Goal: Task Accomplishment & Management: Use online tool/utility

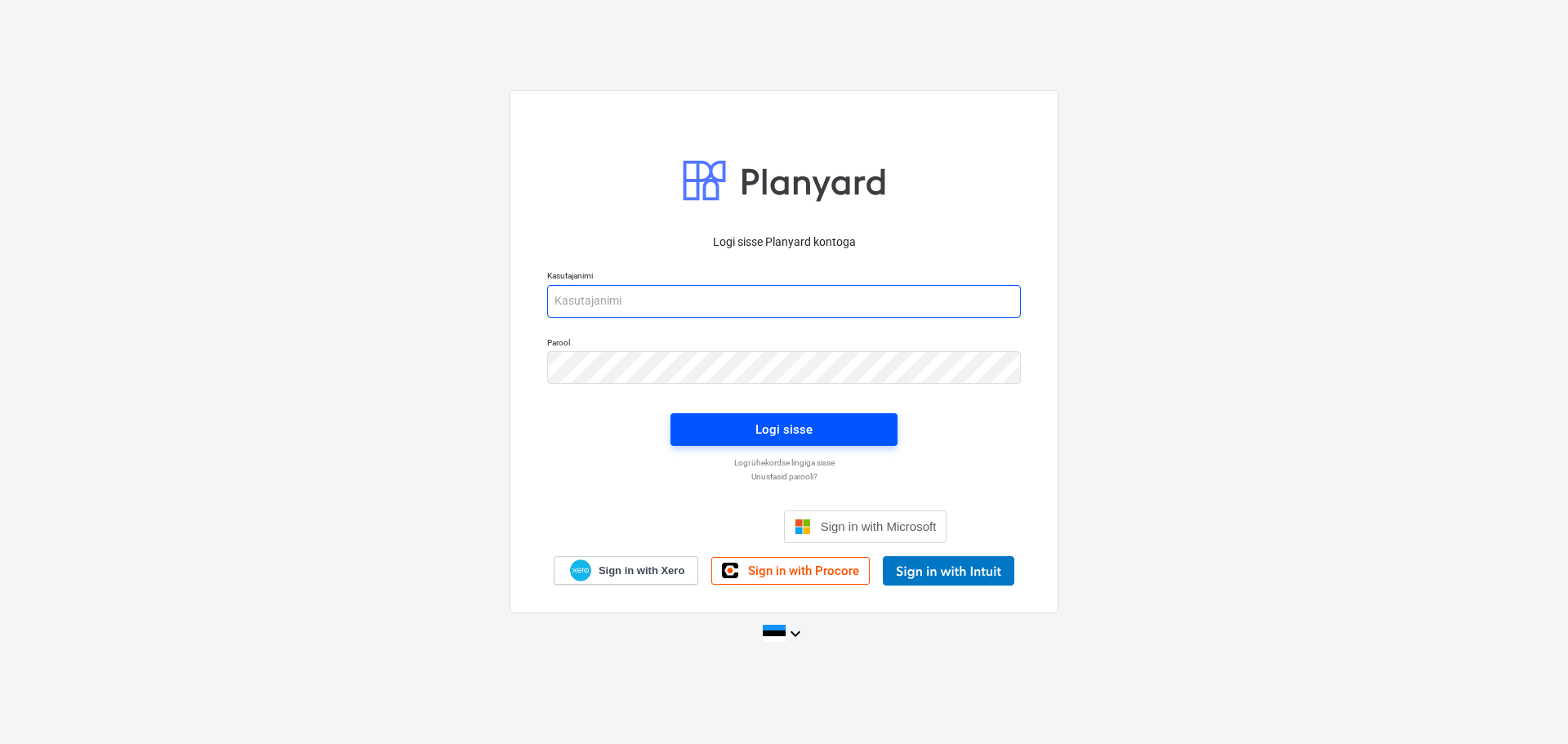
type input "[EMAIL_ADDRESS][DOMAIN_NAME]"
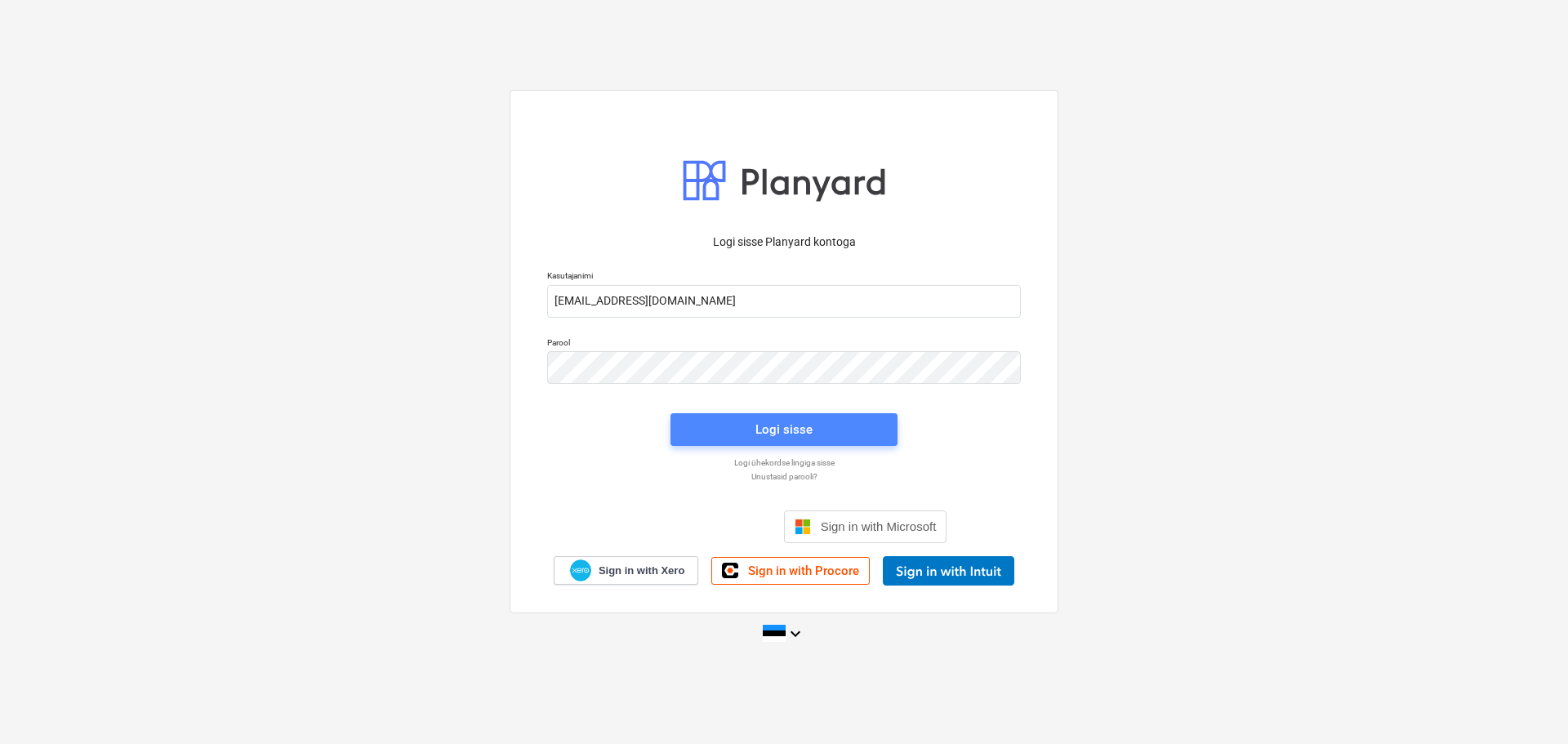
click at [782, 437] on div "Logi sisse" at bounding box center [784, 429] width 58 height 21
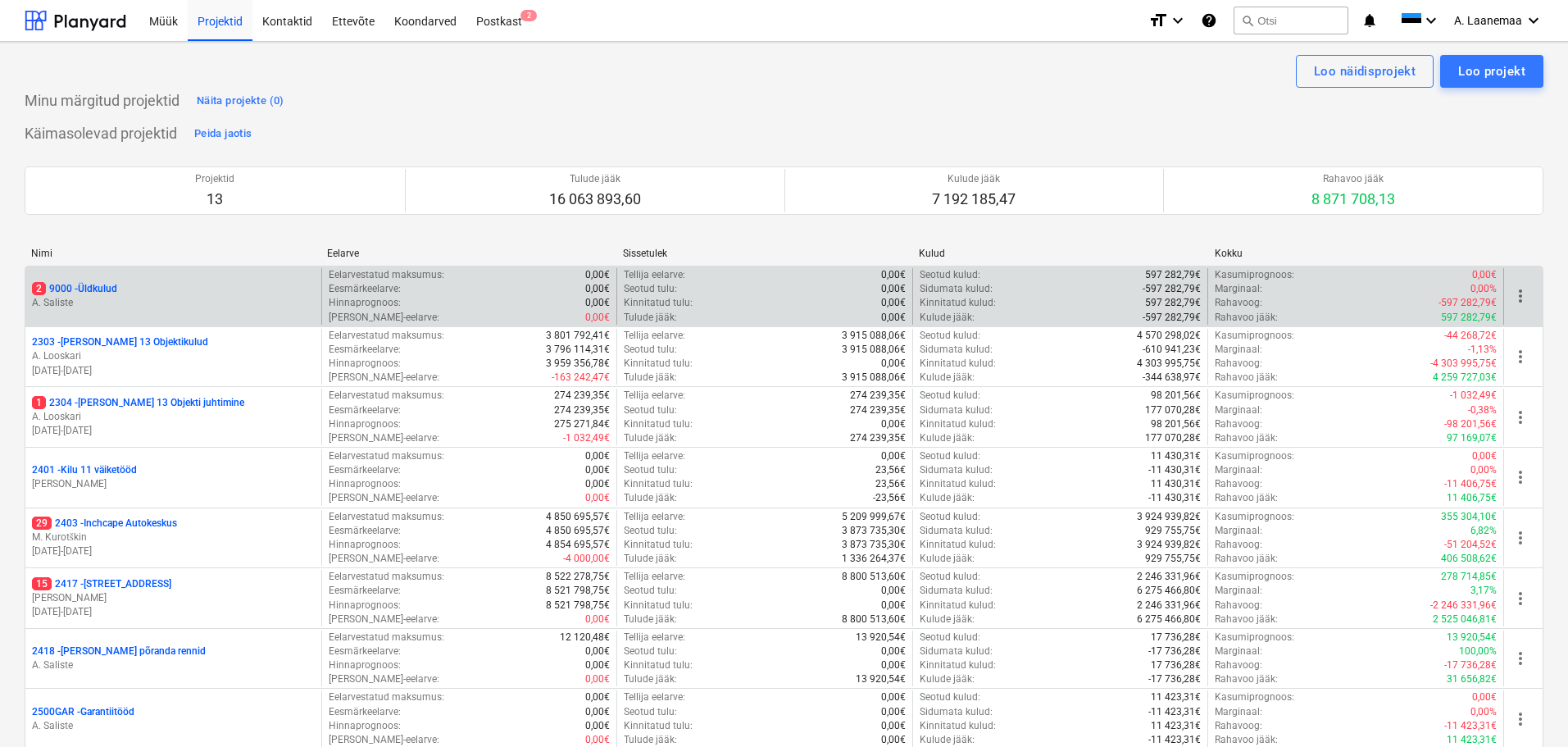
click at [90, 299] on p "A. Saliste" at bounding box center [173, 303] width 282 height 13
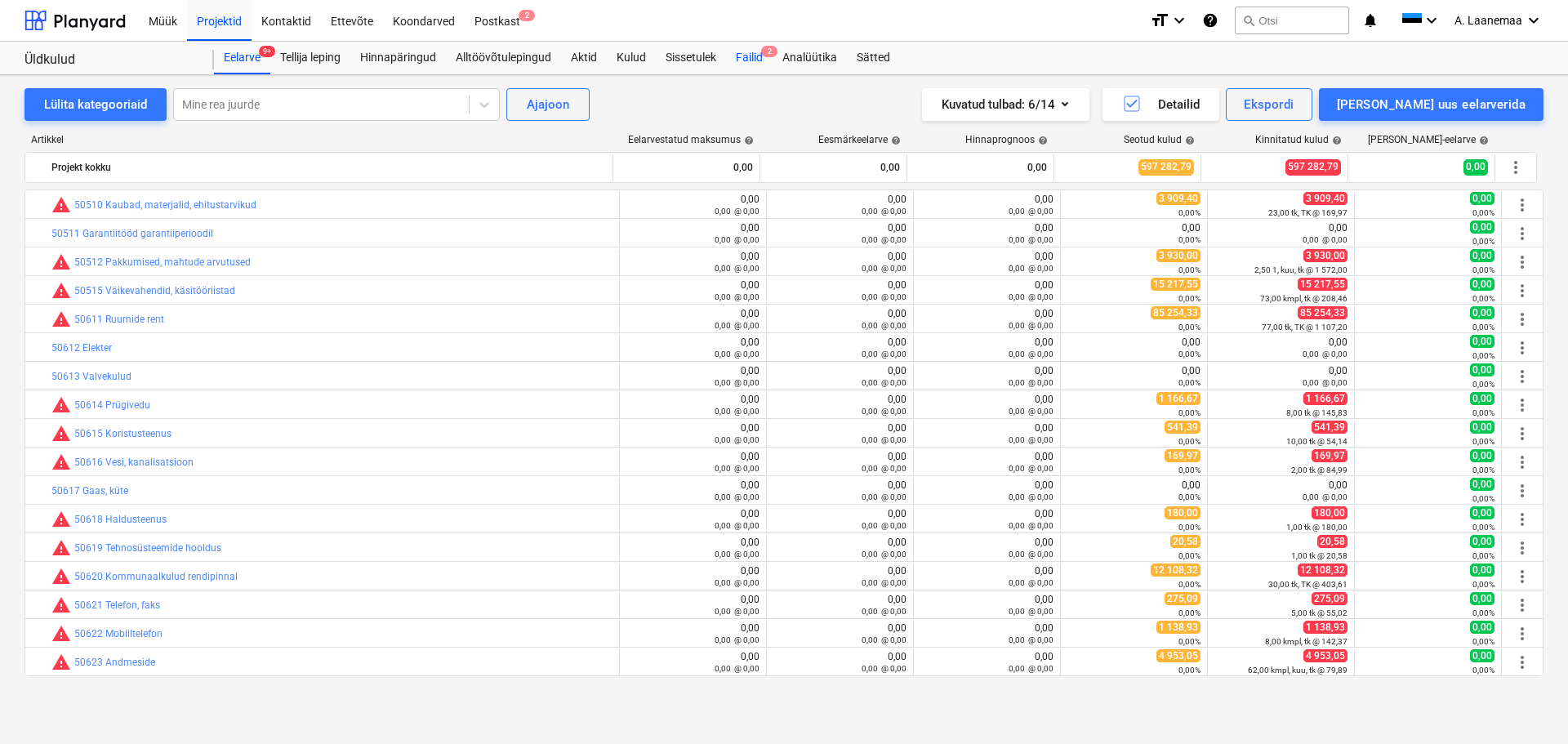
click at [760, 46] on div "Failid 2" at bounding box center [749, 58] width 46 height 33
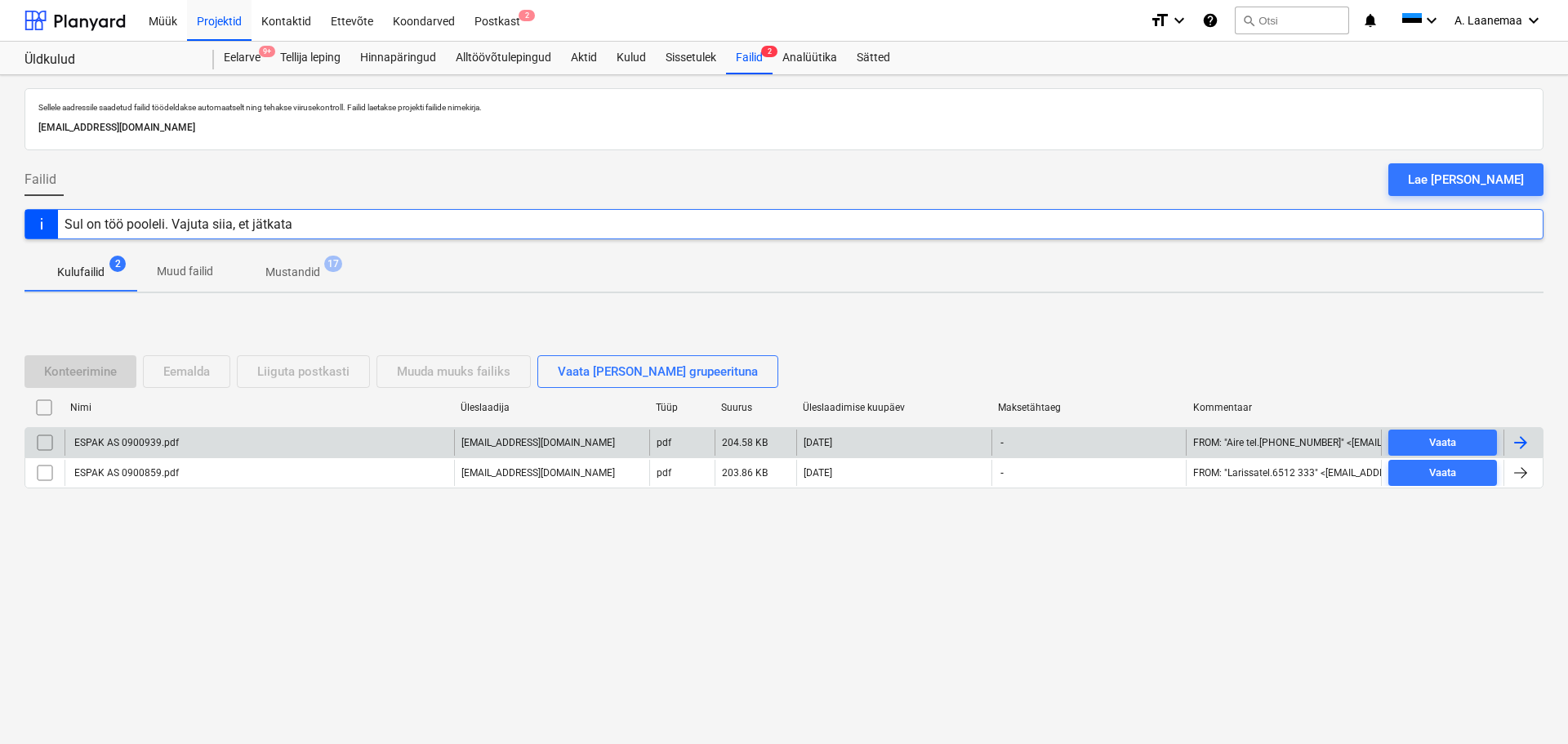
click at [135, 448] on div "ESPAK AS 0900939.pdf" at bounding box center [125, 443] width 107 height 12
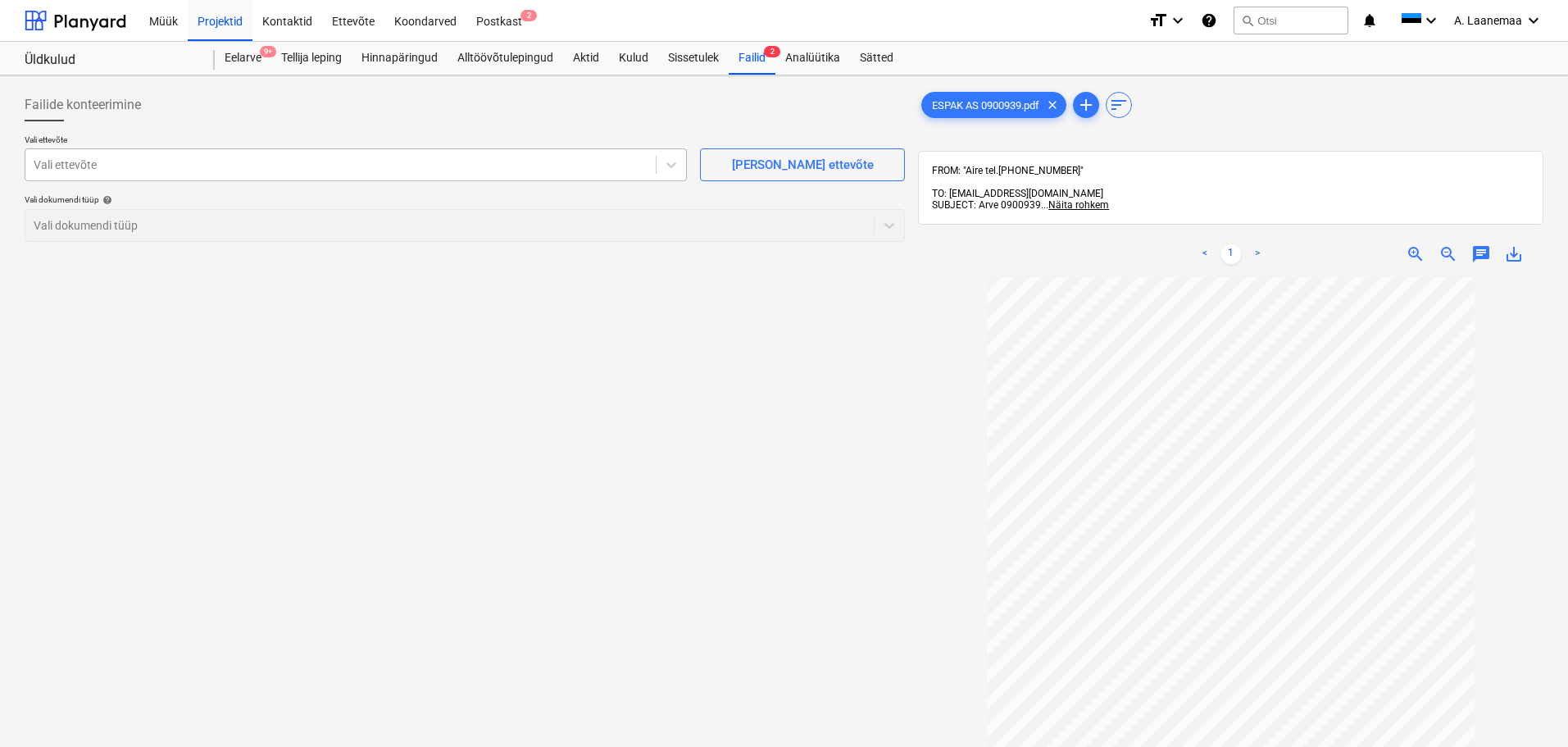
click at [247, 167] on div at bounding box center [340, 164] width 614 height 16
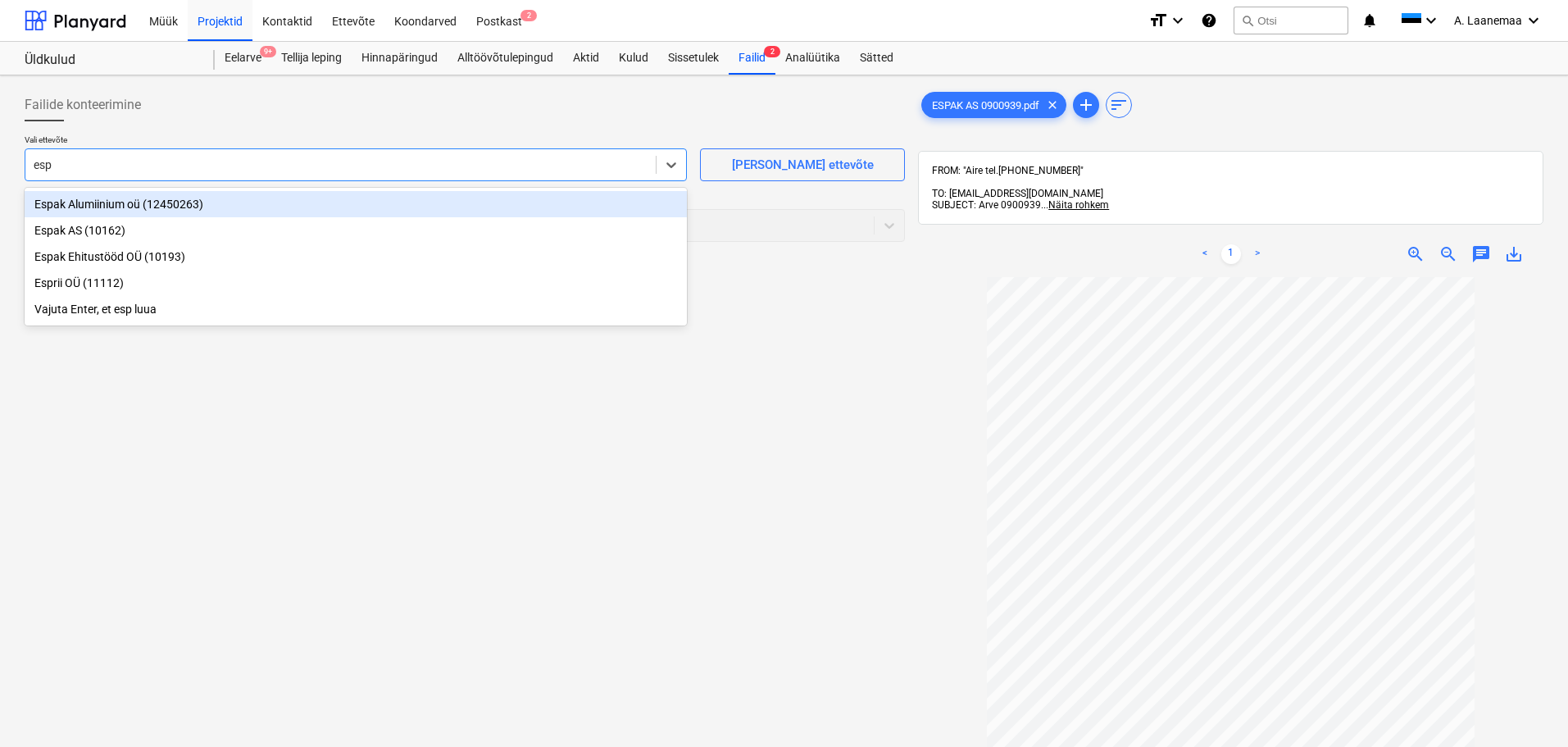
type input "espa"
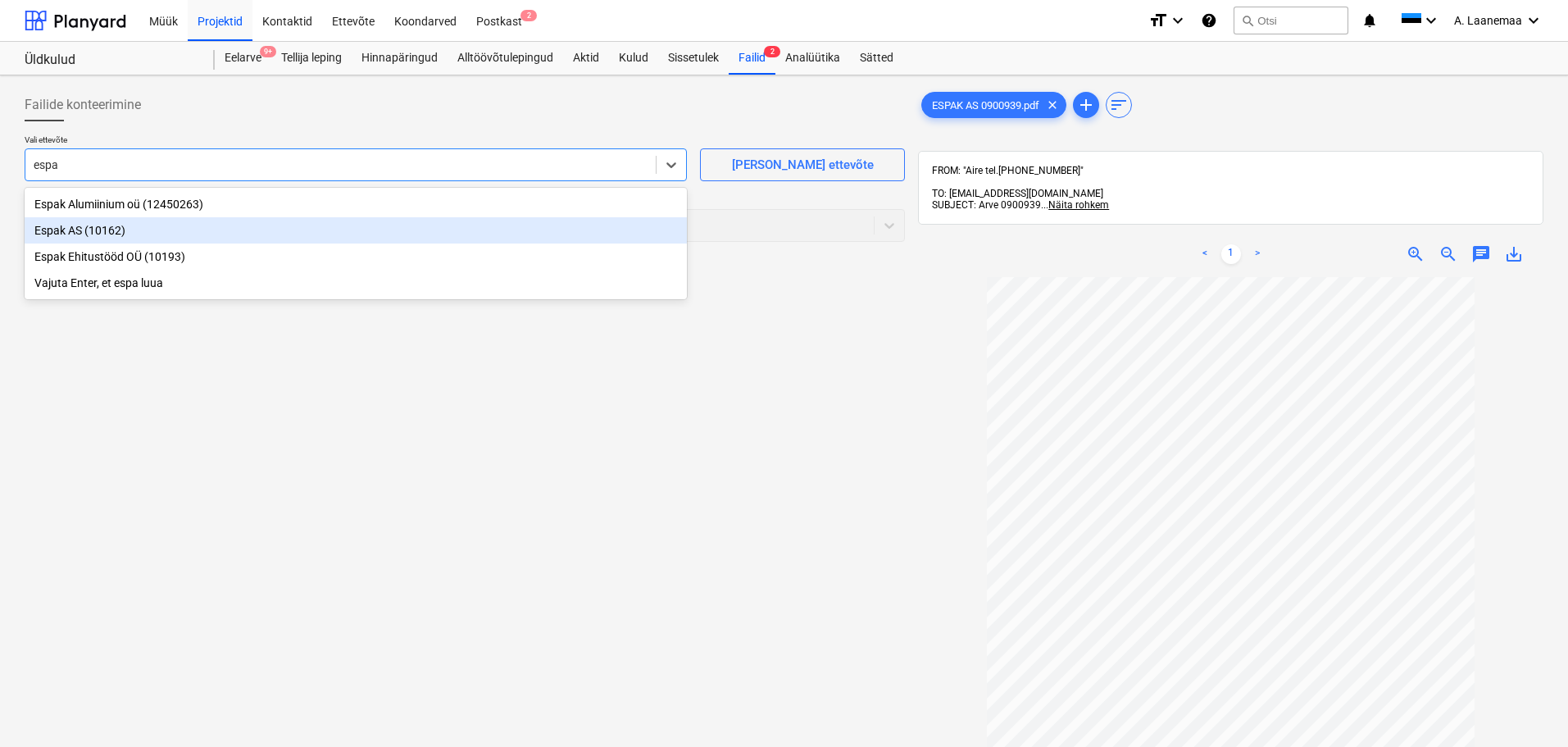
click at [104, 237] on div "Espak AS (10162)" at bounding box center [356, 229] width 662 height 26
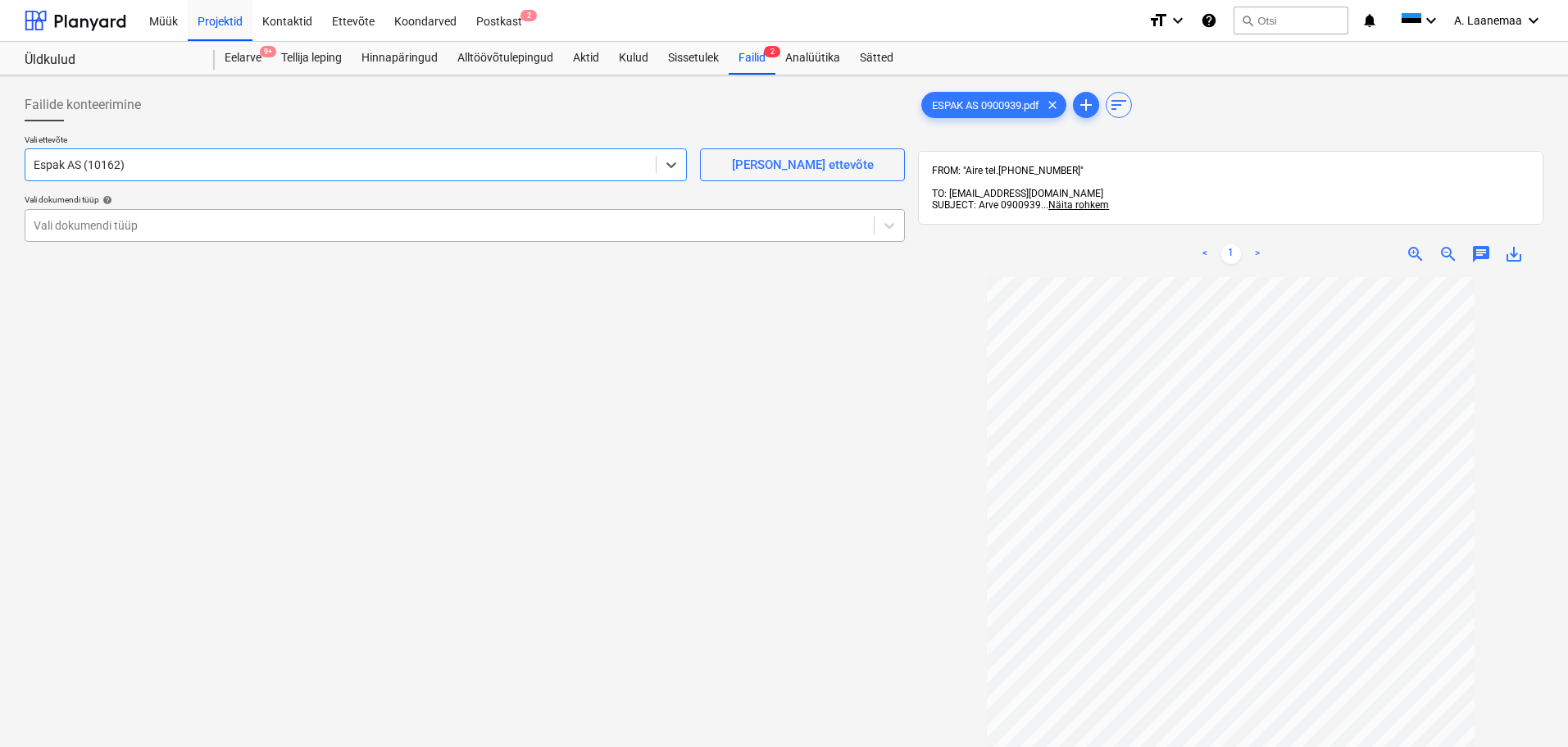
click at [100, 227] on div at bounding box center [449, 225] width 832 height 16
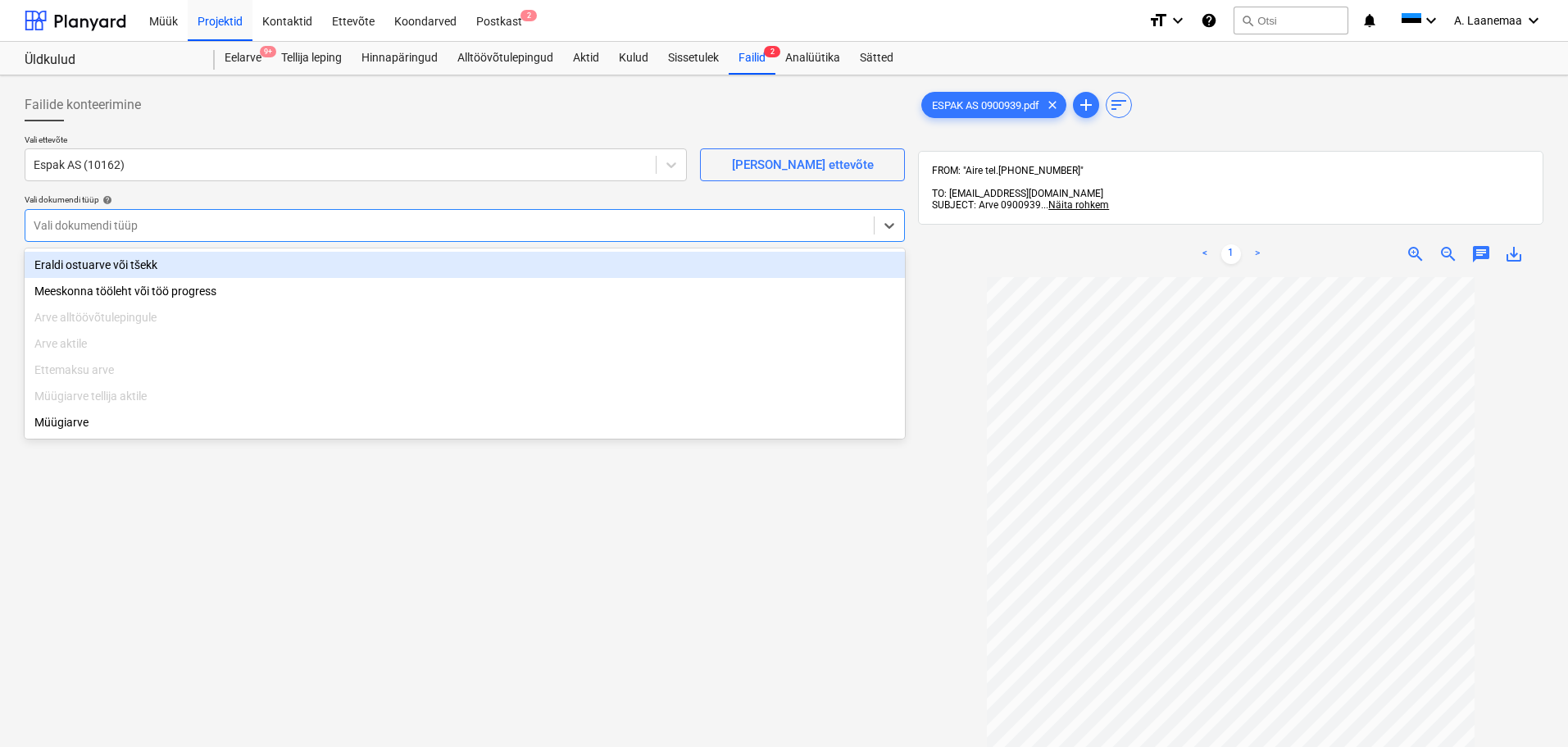
click at [105, 265] on div "Eraldi ostuarve või tšekk" at bounding box center [465, 264] width 880 height 26
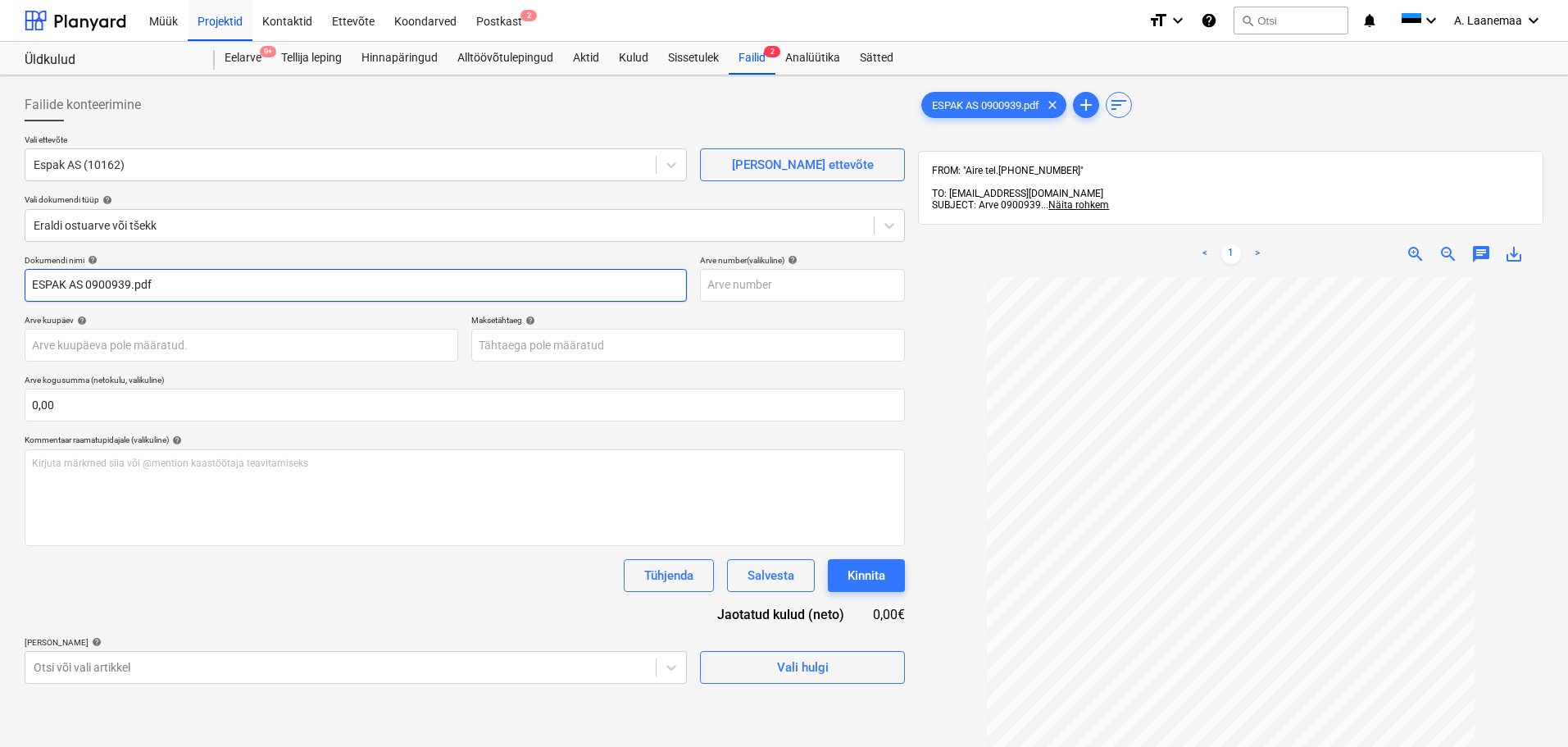
drag, startPoint x: 178, startPoint y: 287, endPoint x: 0, endPoint y: 277, distance: 178.3
click at [0, 277] on div "Failide konteerimine Vali ettevõte Espak AS (10162) [PERSON_NAME] uus ettevõte …" at bounding box center [784, 533] width 1568 height 916
type input "0900939"
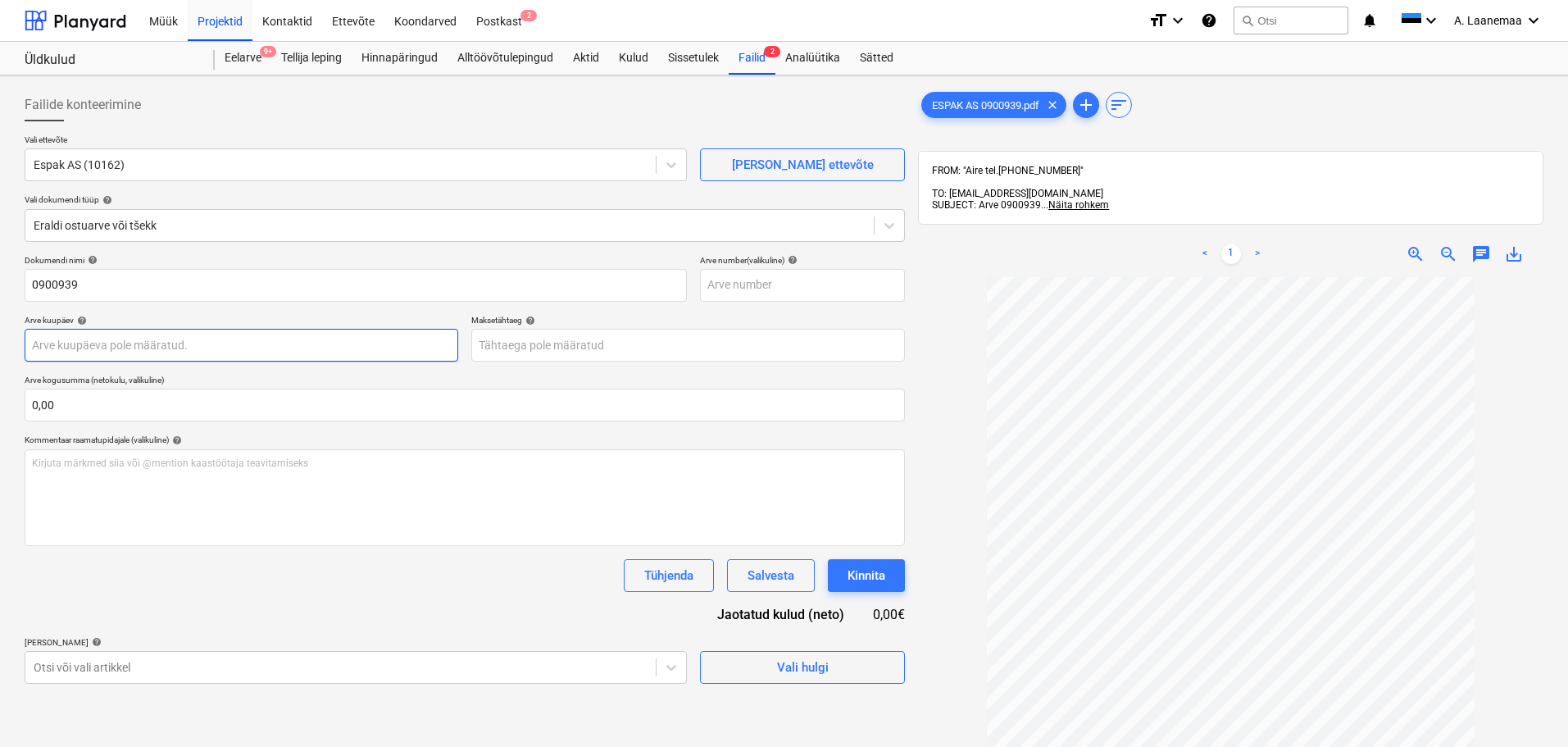
click at [75, 352] on body "Müük Projektid Kontaktid Ettevõte Koondarved Postkast 2 format_size keyboard_ar…" at bounding box center [784, 373] width 1568 height 747
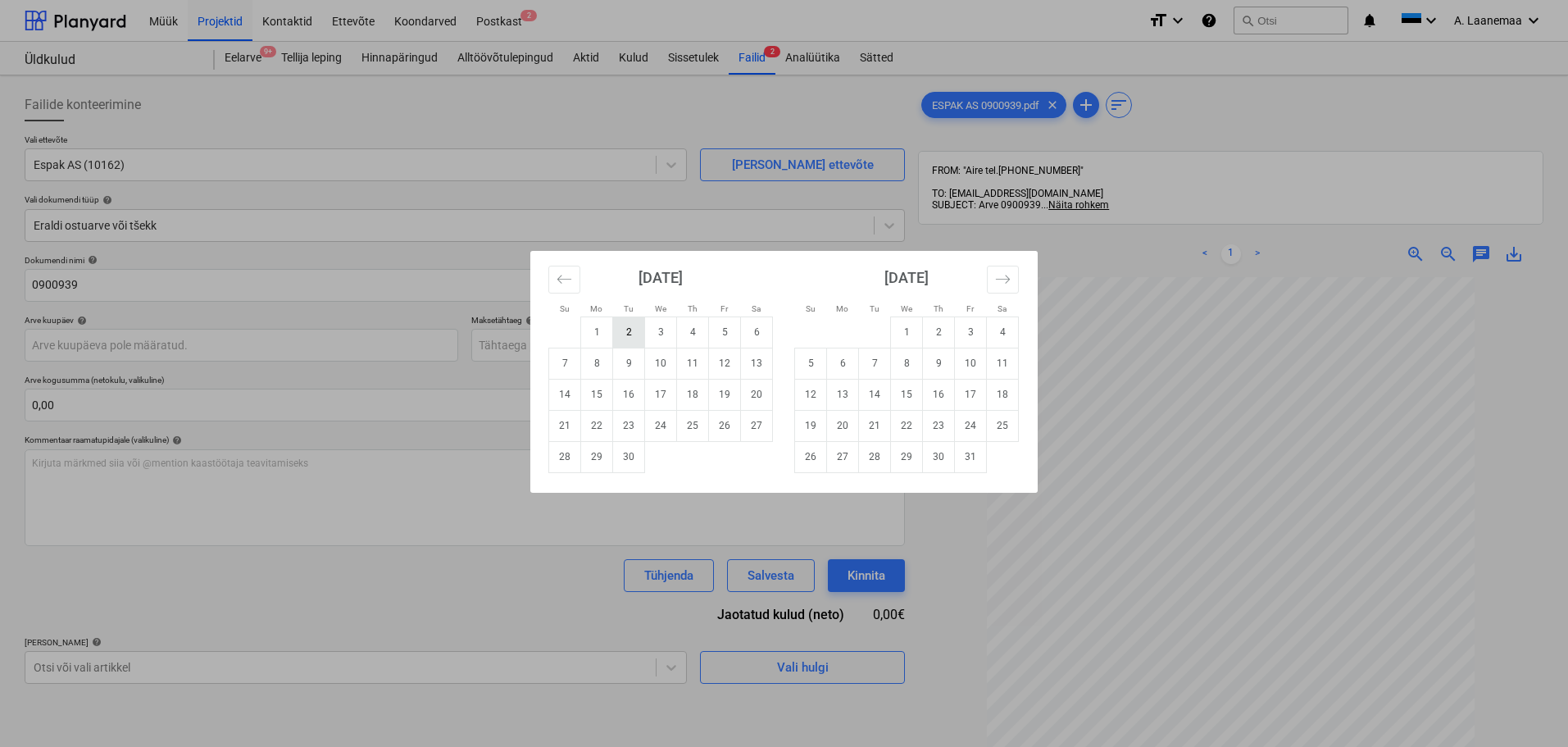
click at [632, 337] on td "2" at bounding box center [628, 332] width 32 height 31
type input "[DATE]"
click at [603, 337] on body "Müük Projektid Kontaktid Ettevõte Koondarved Postkast 2 format_size keyboard_ar…" at bounding box center [784, 373] width 1568 height 747
click at [912, 334] on td "1" at bounding box center [906, 332] width 32 height 31
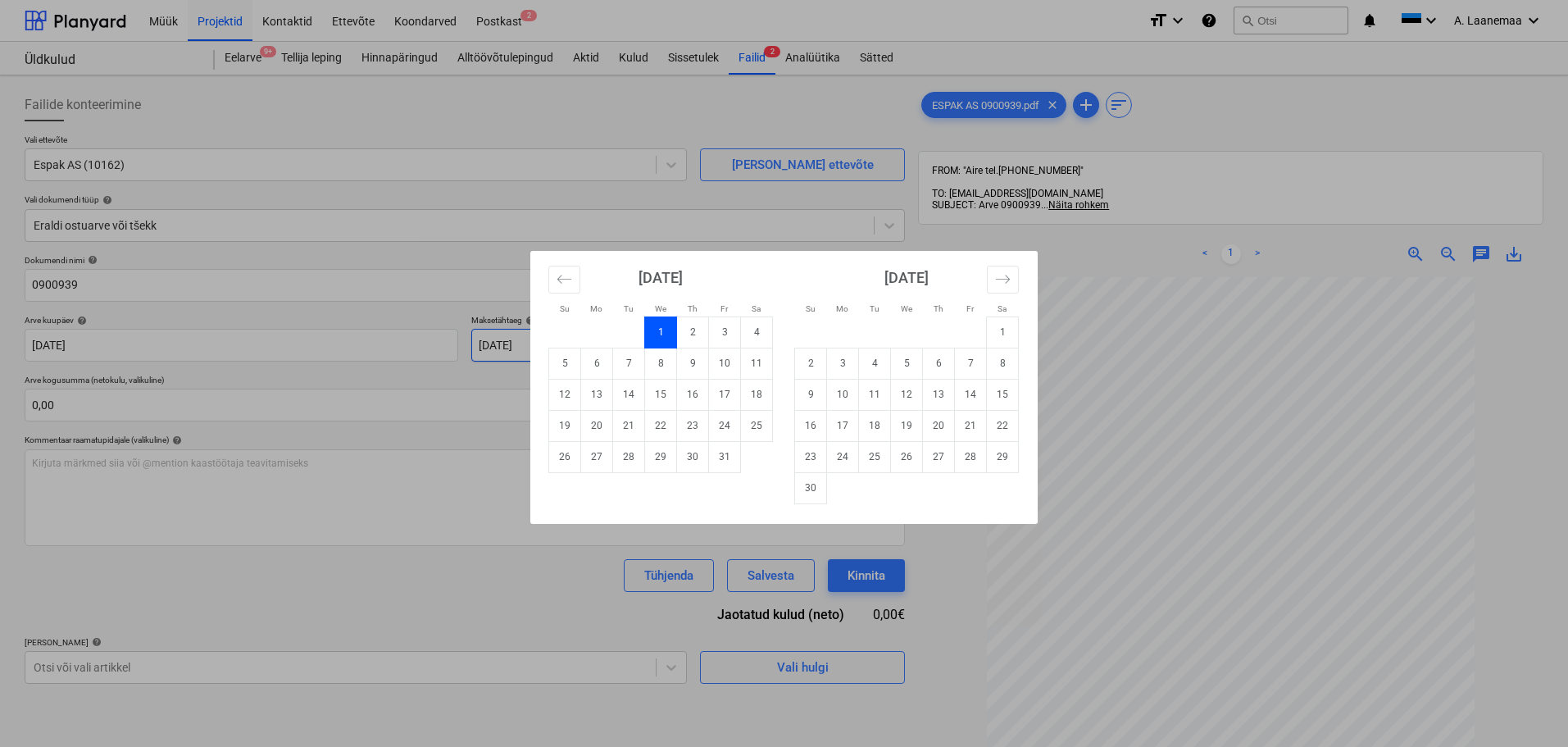
click at [508, 351] on body "Müük Projektid Kontaktid Ettevõte Koondarved Postkast 2 format_size keyboard_ar…" at bounding box center [784, 373] width 1568 height 747
click at [686, 339] on td "2" at bounding box center [692, 332] width 32 height 31
type input "[DATE]"
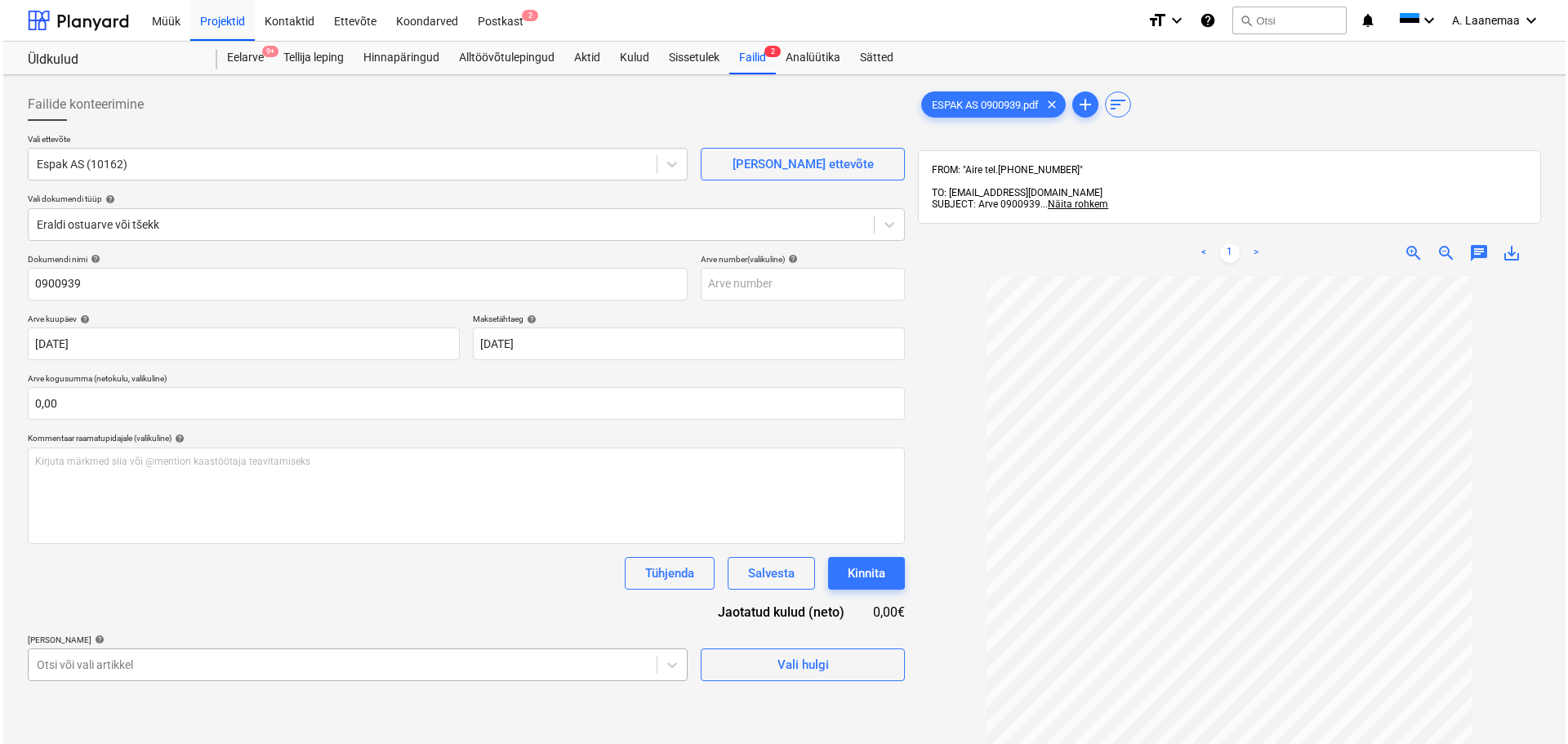
scroll to position [199, 0]
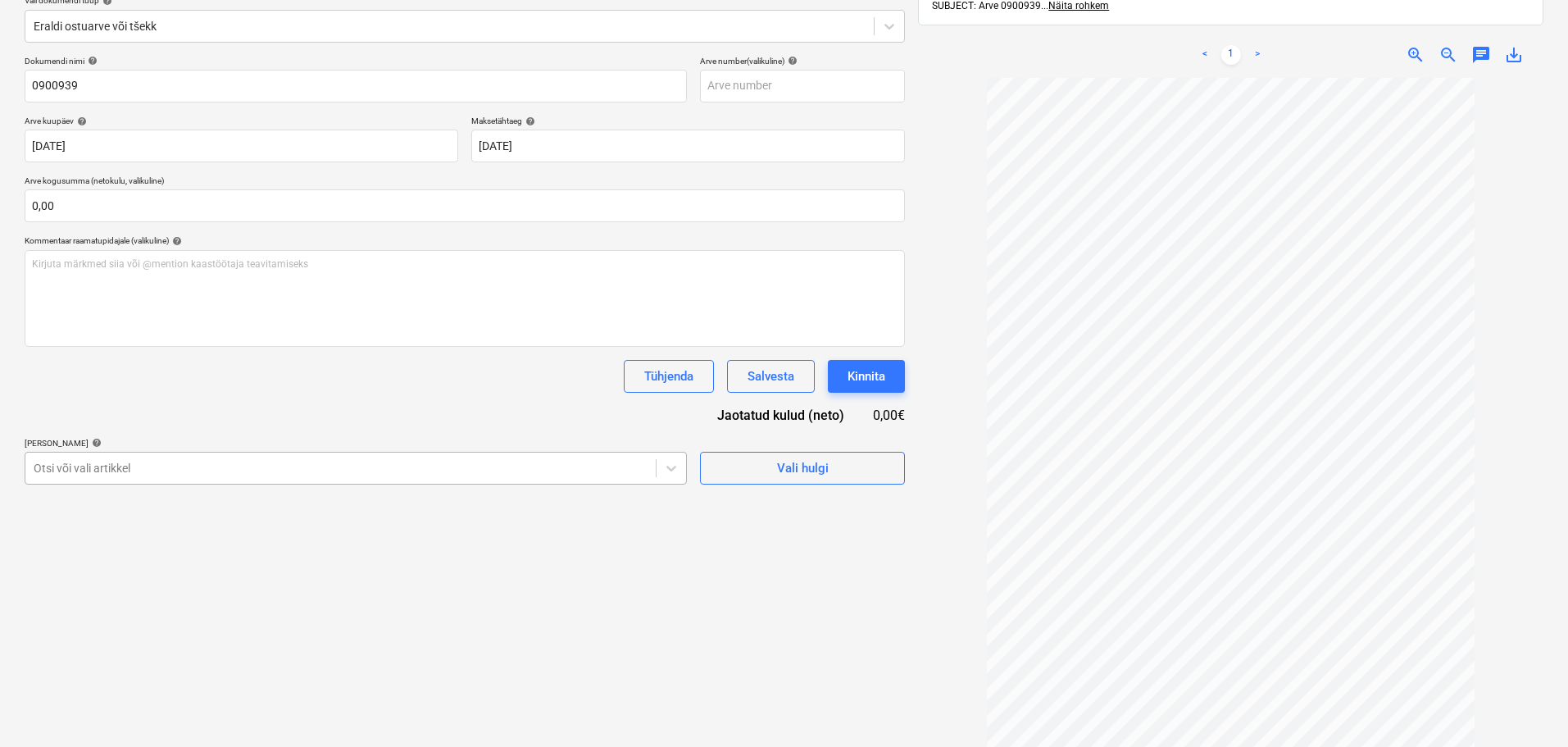
click at [280, 547] on body "Müük Projektid Kontaktid Ettevõte Koondarved Postkast 2 format_size keyboard_ar…" at bounding box center [784, 173] width 1568 height 747
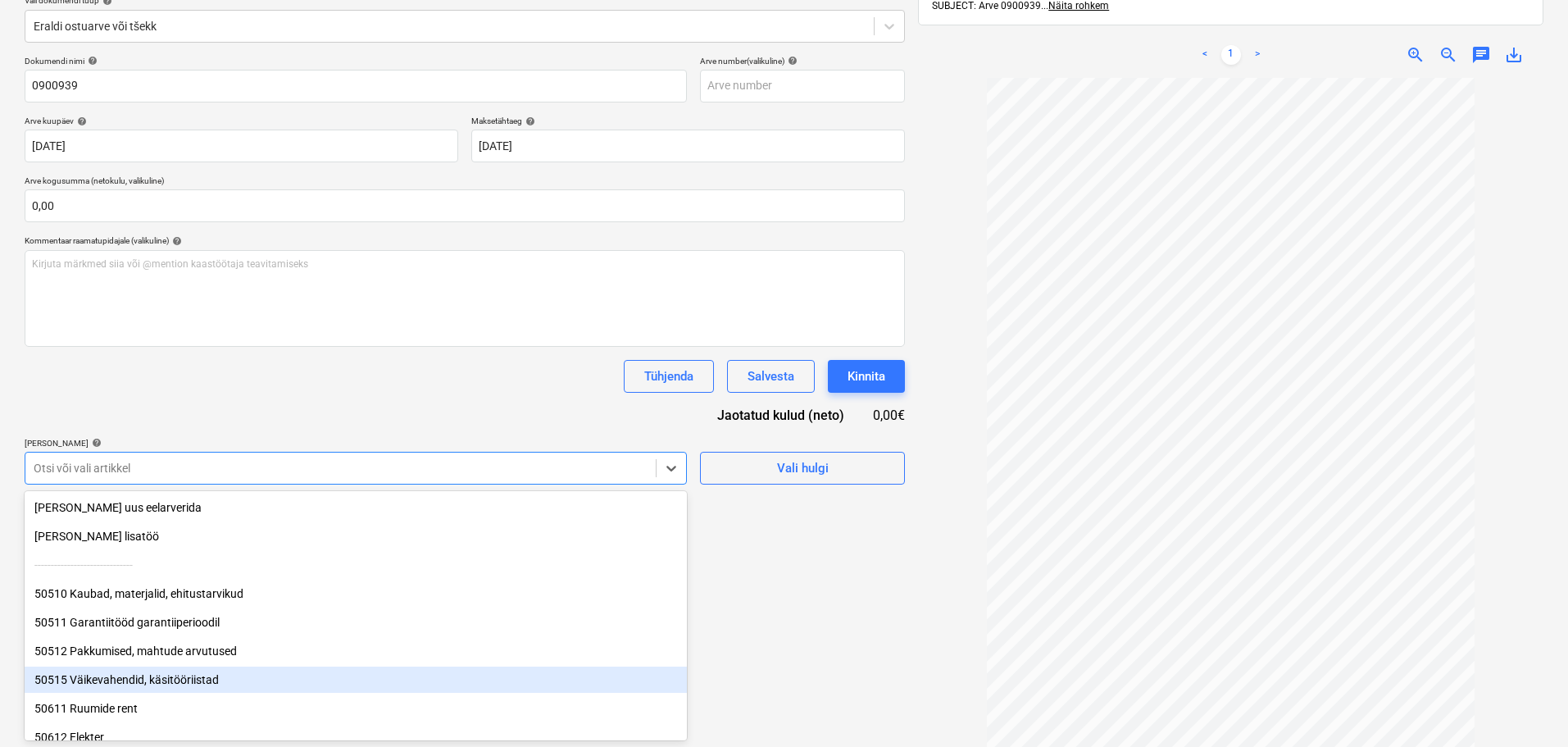
click at [267, 674] on div "50515 Väikevahendid, käsitööriistad" at bounding box center [356, 679] width 662 height 26
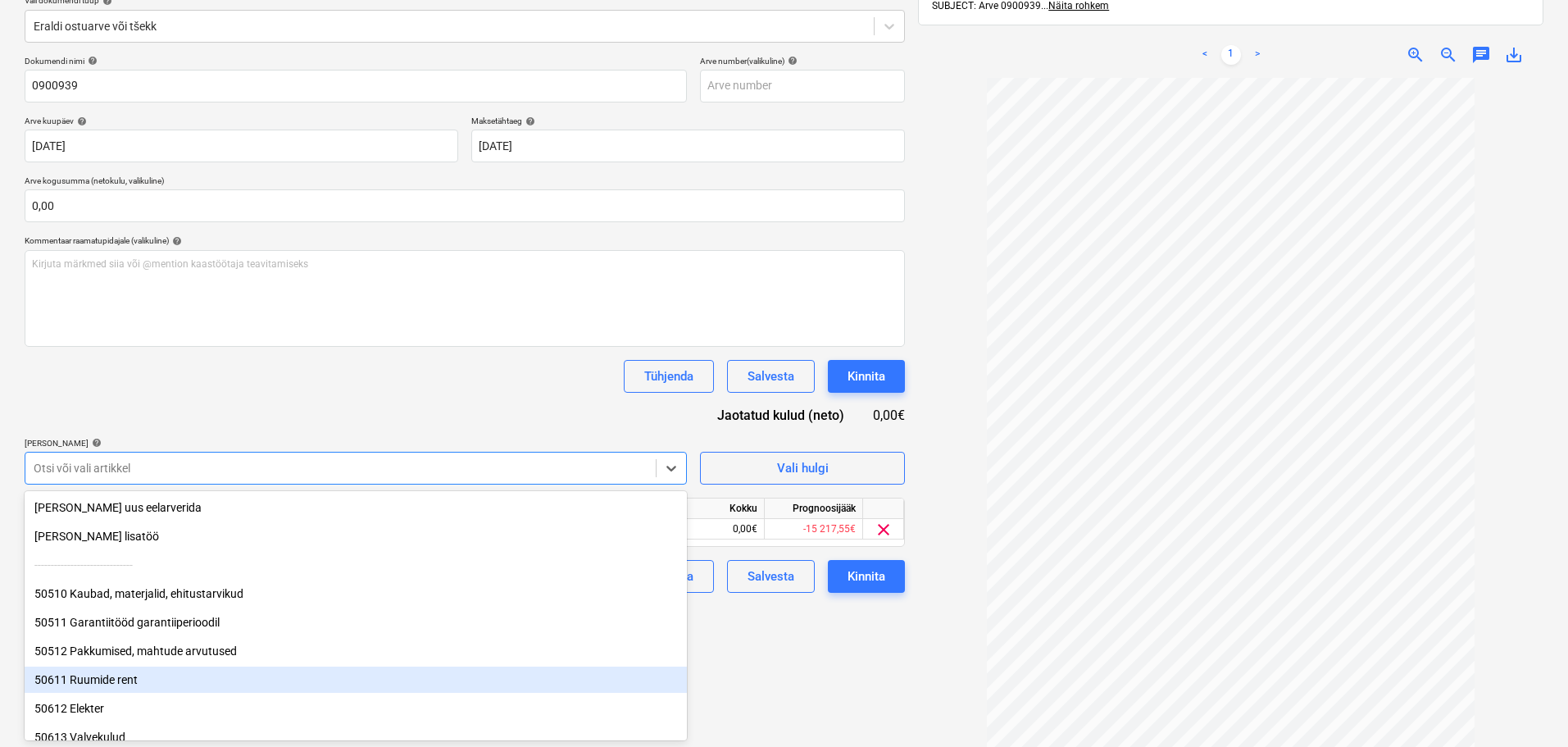
click at [732, 671] on div "Failide konteerimine Vali ettevõte Espak AS (10162) [PERSON_NAME] uus ettevõte …" at bounding box center [465, 333] width 893 height 902
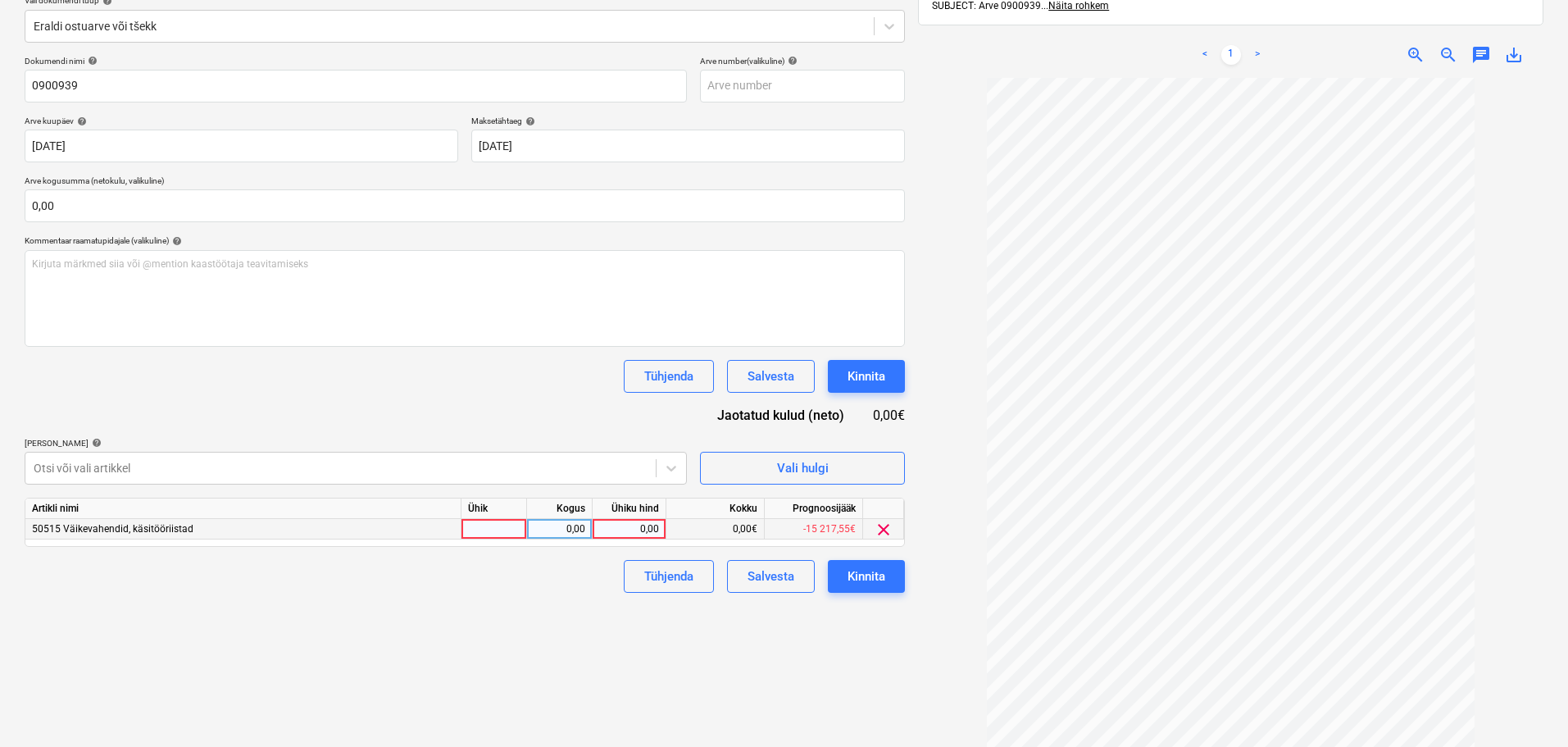
click at [618, 528] on div "0,00" at bounding box center [629, 528] width 60 height 20
type input "63,2"
click at [874, 574] on div "Kinnita" at bounding box center [865, 576] width 38 height 21
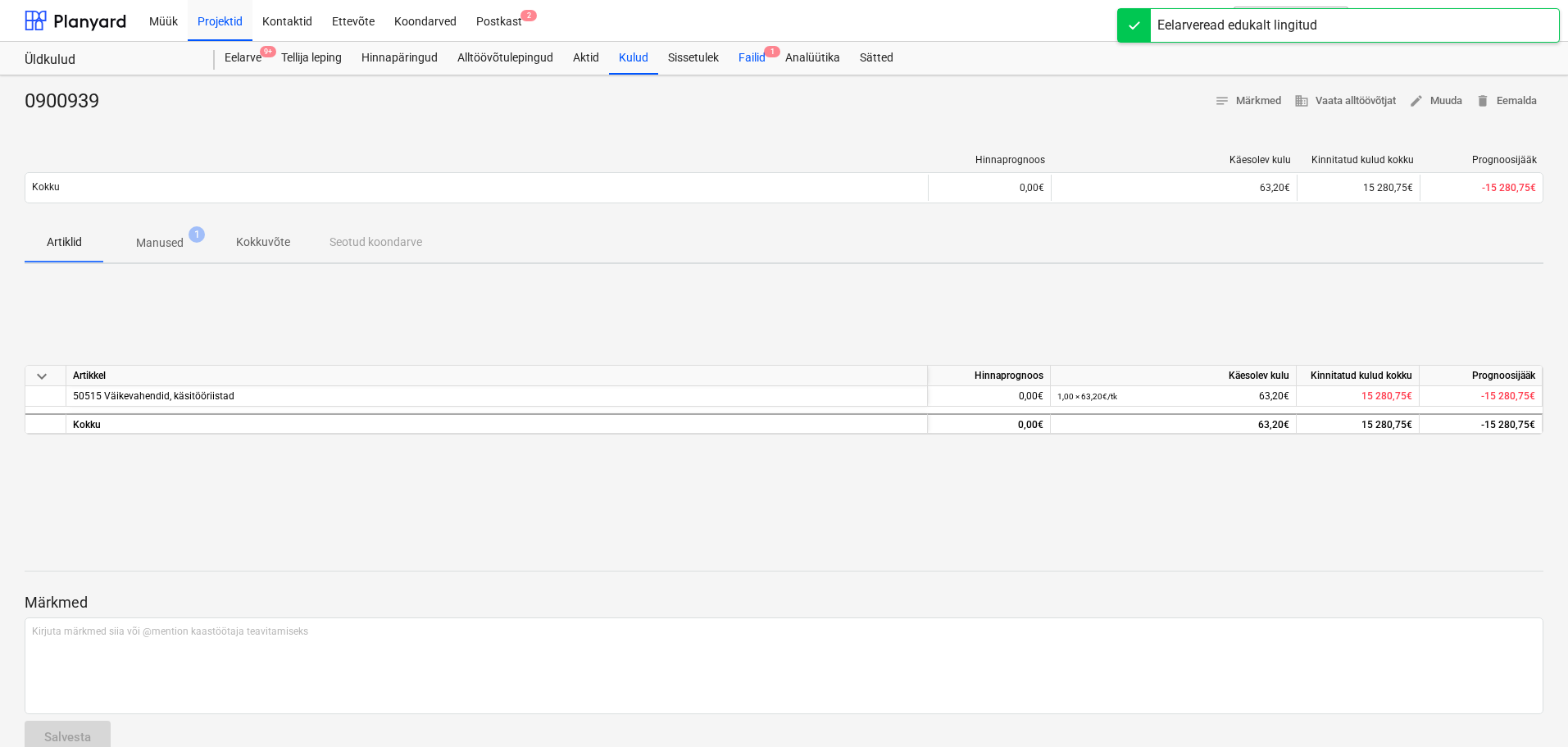
click at [748, 51] on div "Failid 1" at bounding box center [752, 58] width 46 height 33
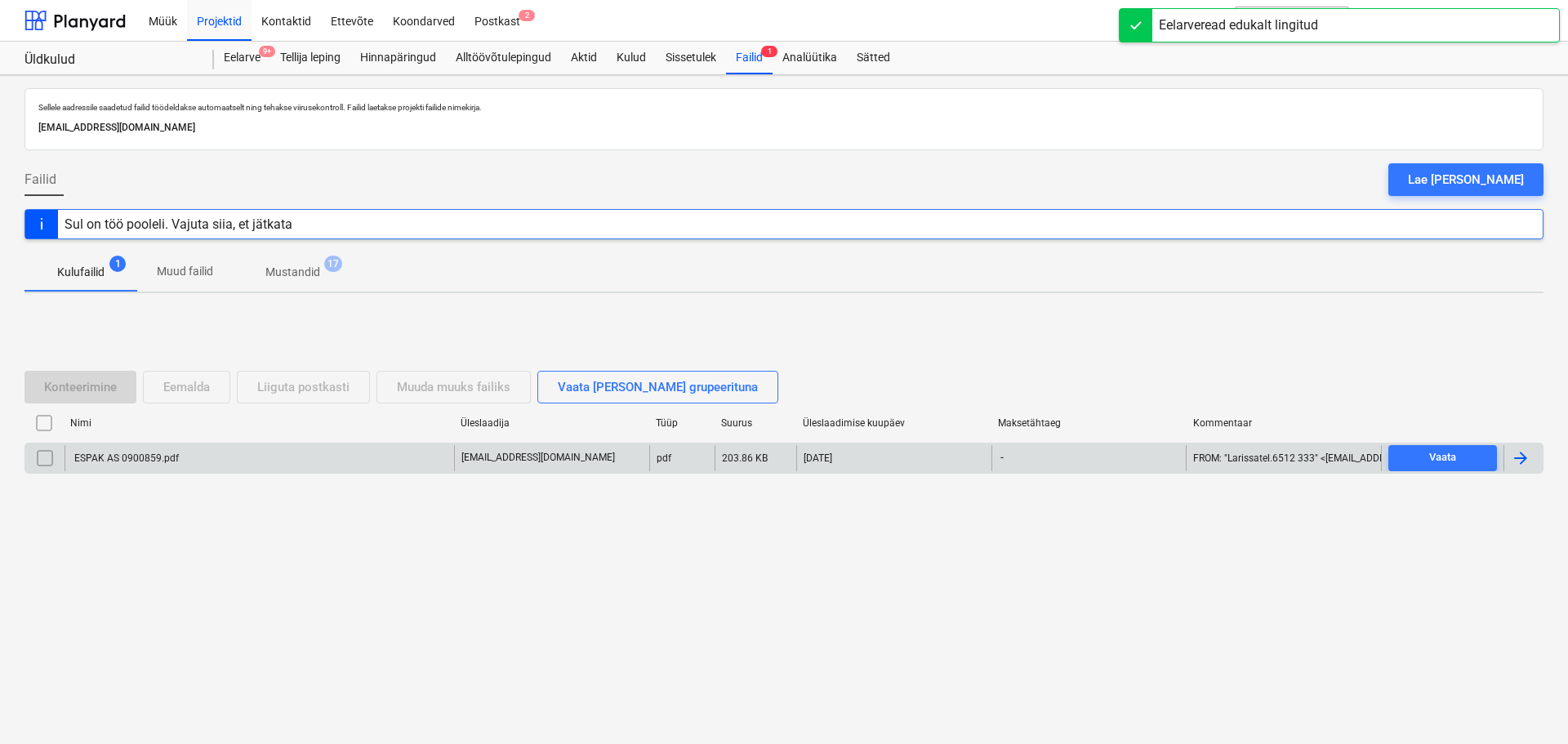
click at [124, 457] on div "ESPAK AS 0900859.pdf" at bounding box center [125, 458] width 107 height 12
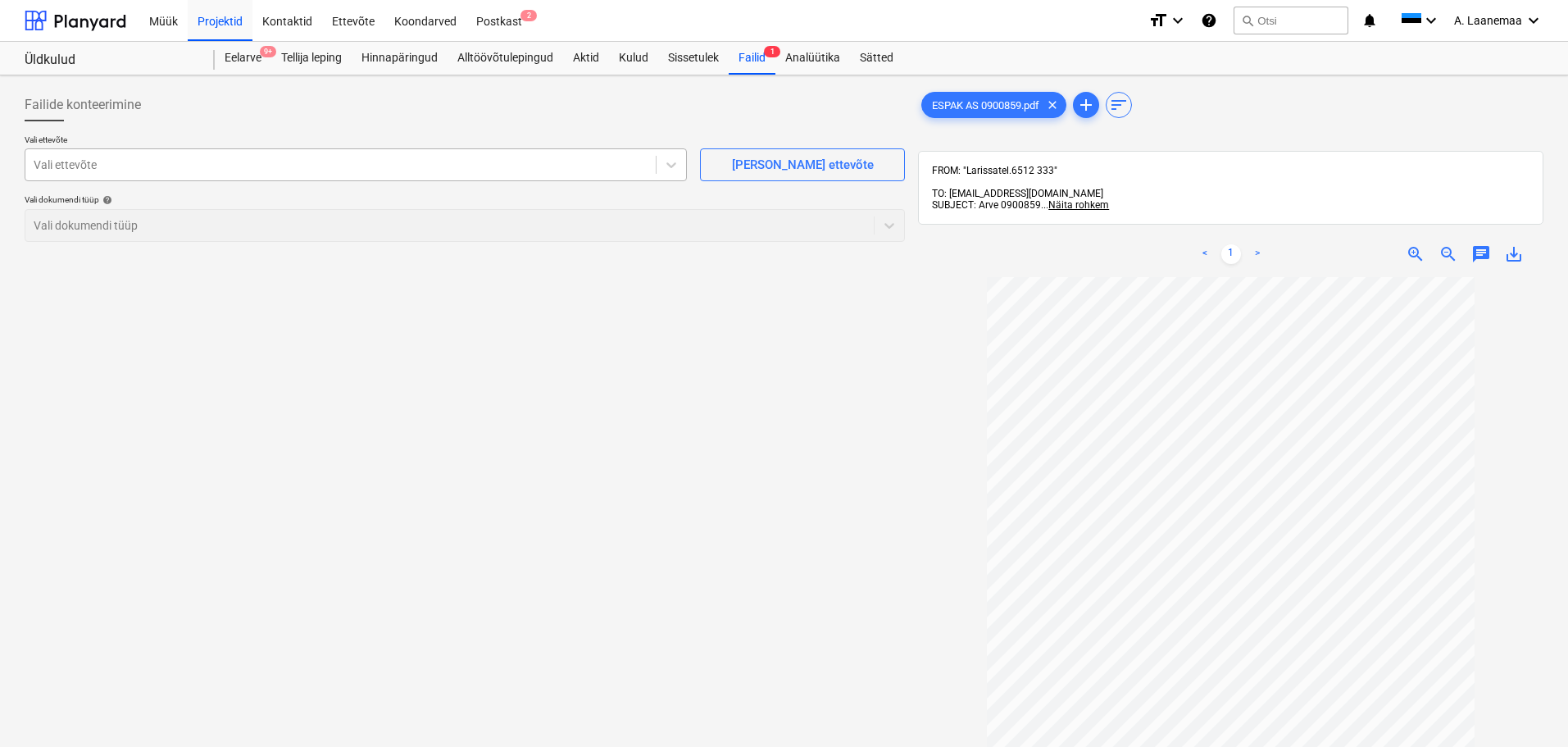
click at [146, 175] on div "Vali ettevõte" at bounding box center [340, 165] width 630 height 23
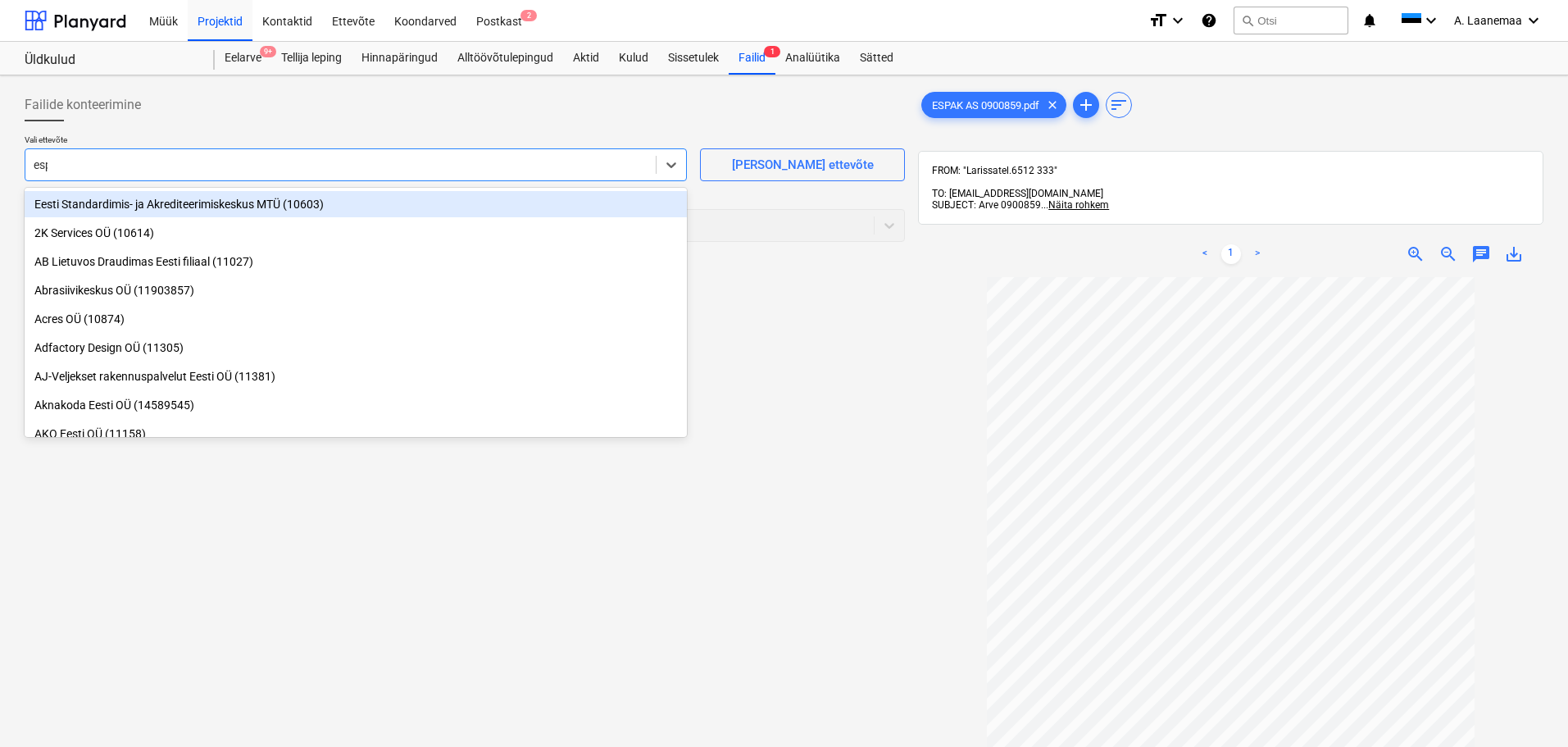
type input "espak"
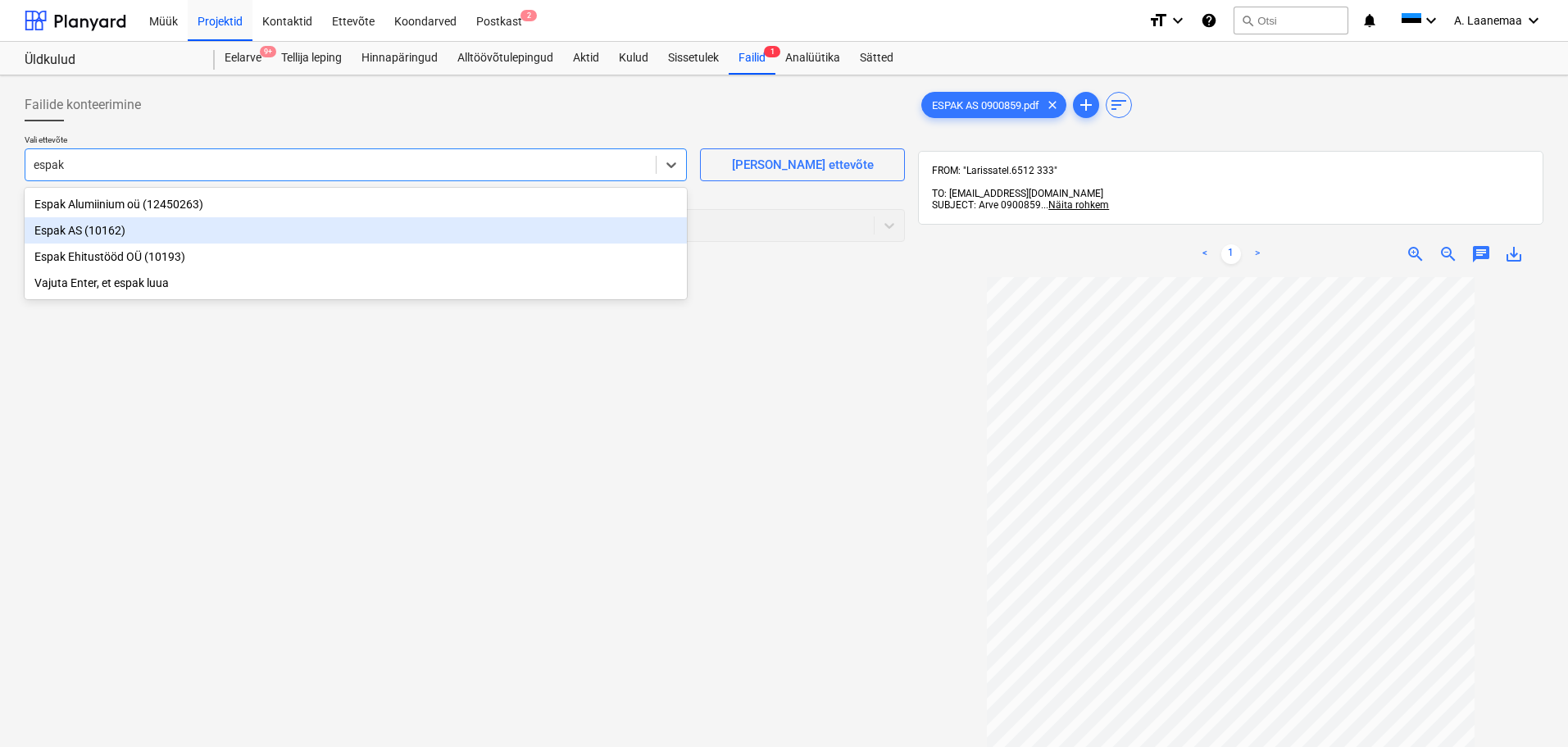
click at [84, 230] on div "Espak AS (10162)" at bounding box center [356, 229] width 662 height 26
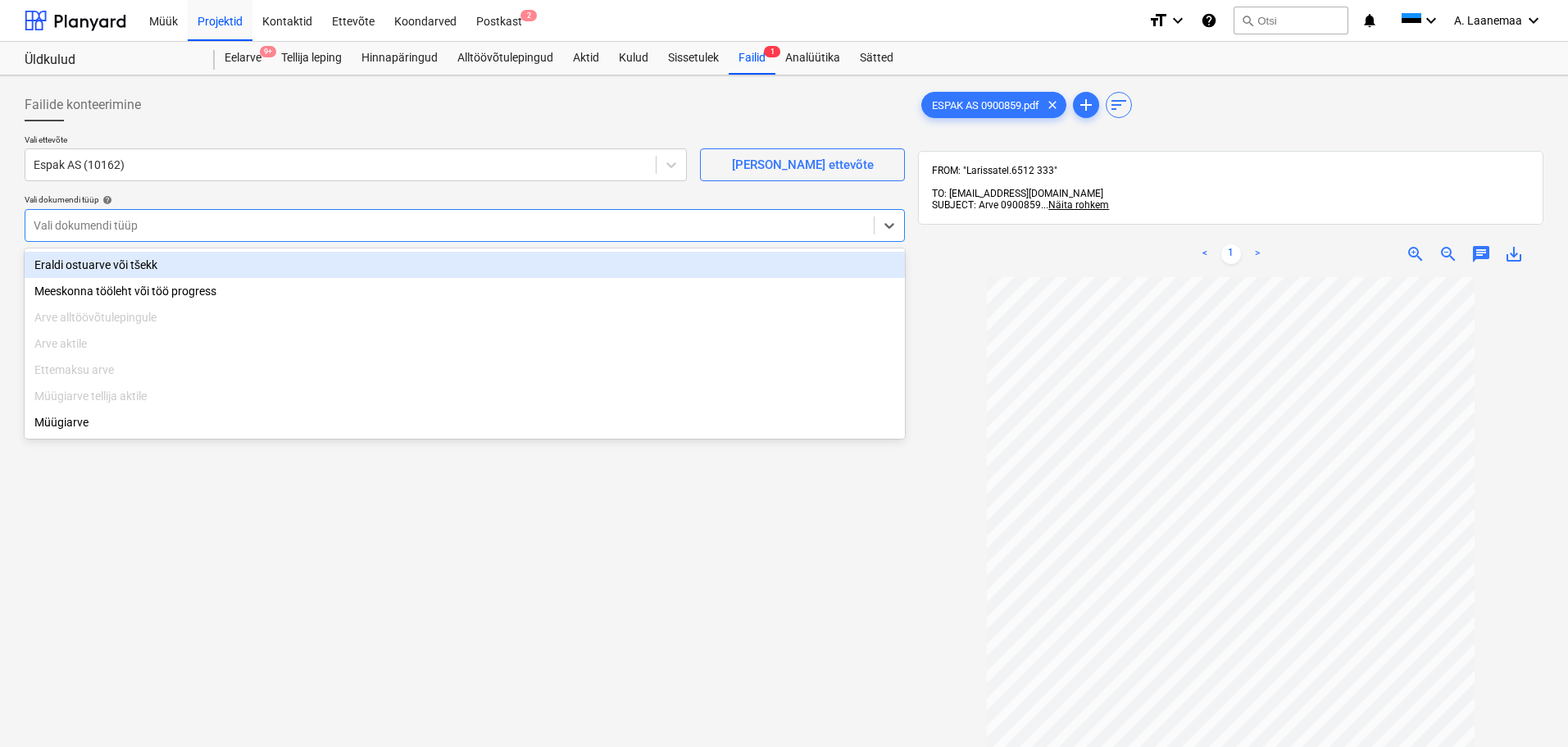
click at [85, 235] on div "Vali dokumendi tüüp" at bounding box center [449, 226] width 848 height 23
click at [89, 267] on div "Eraldi ostuarve või tšekk" at bounding box center [465, 264] width 880 height 26
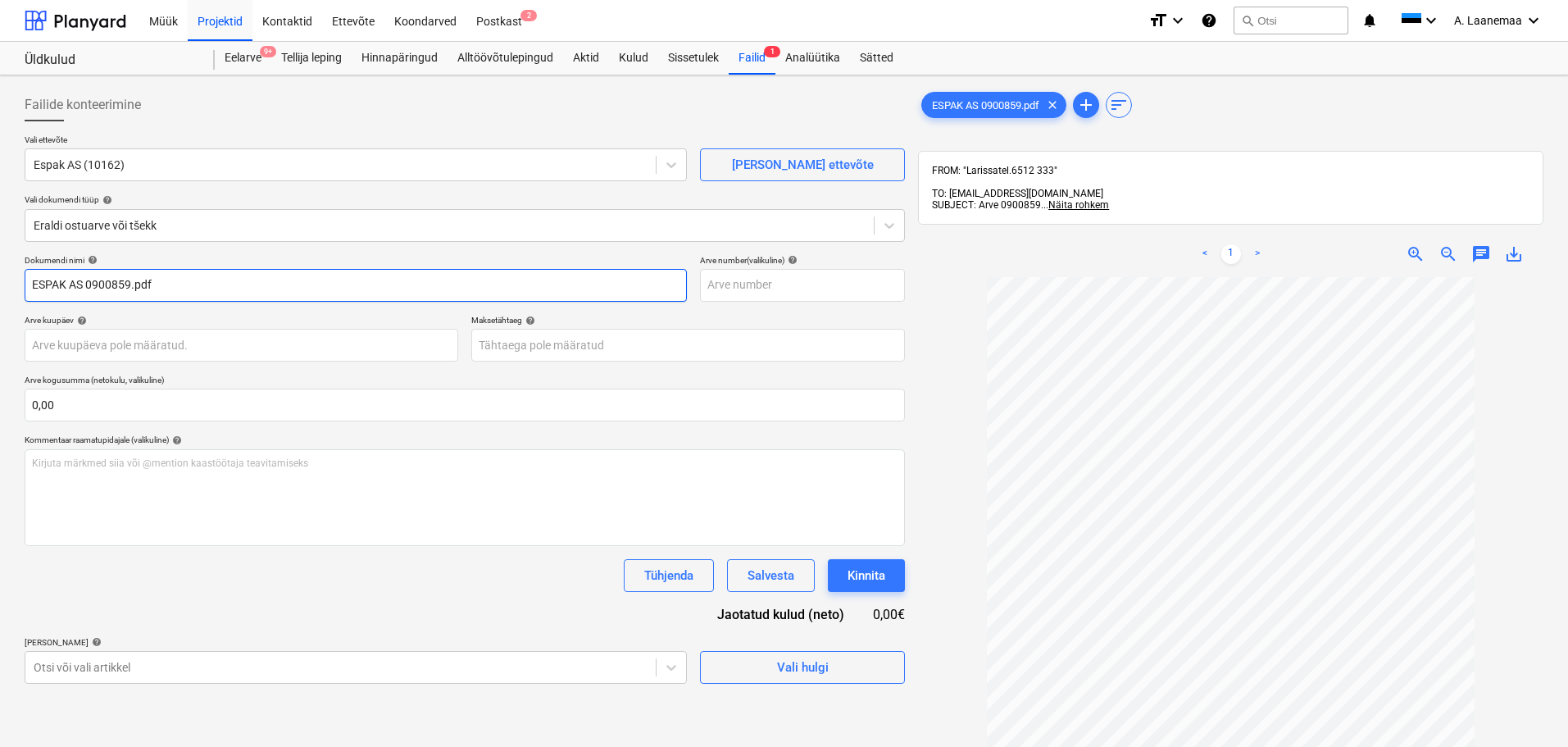
drag, startPoint x: 89, startPoint y: 284, endPoint x: 0, endPoint y: 284, distance: 89.0
click at [0, 284] on div "Failide konteerimine Vali ettevõte Espak AS (10162) [PERSON_NAME] uus ettevõte …" at bounding box center [784, 533] width 1568 height 916
type input "0900859"
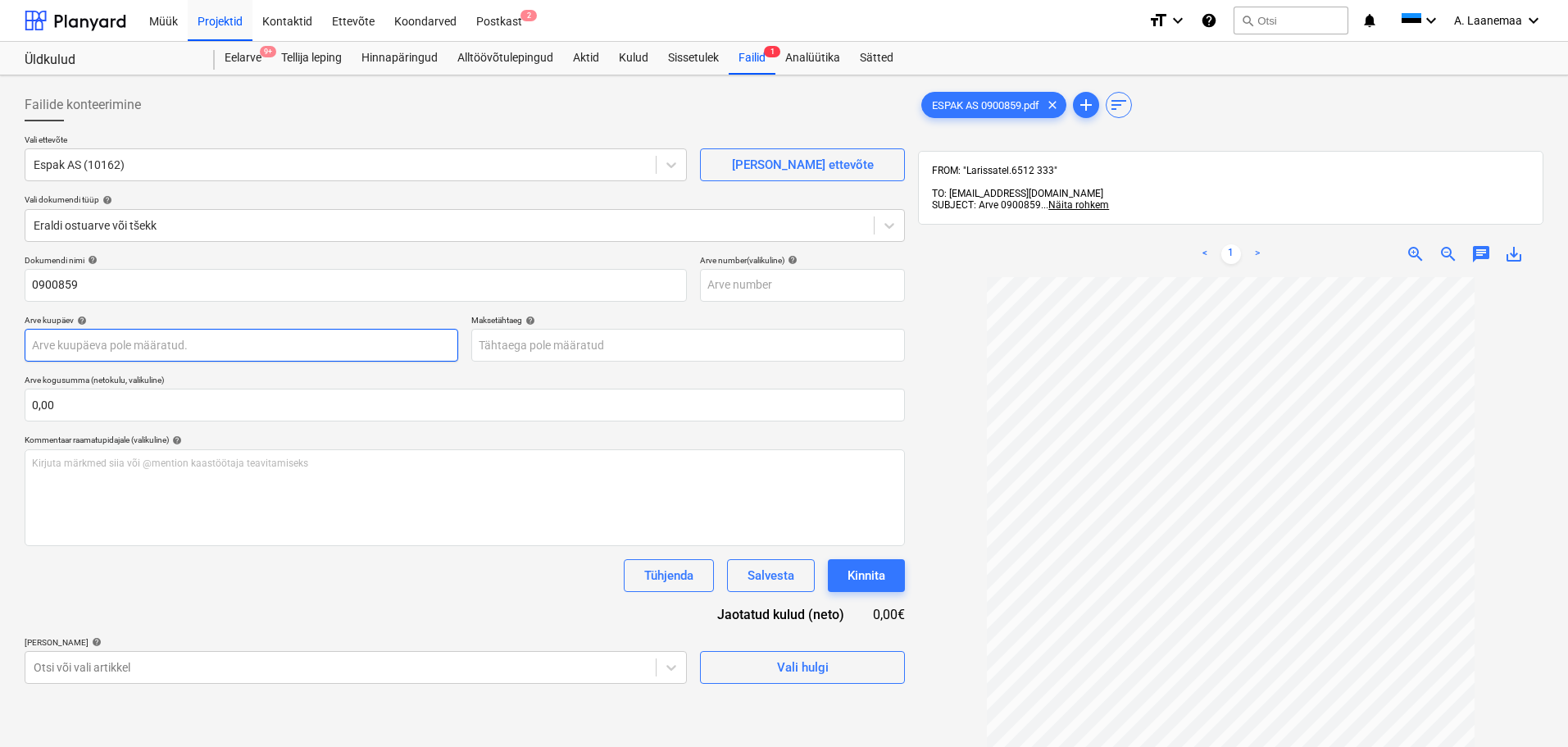
click at [102, 349] on body "Müük Projektid Kontaktid Ettevõte Koondarved Postkast 2 format_size keyboard_ar…" at bounding box center [784, 373] width 1568 height 747
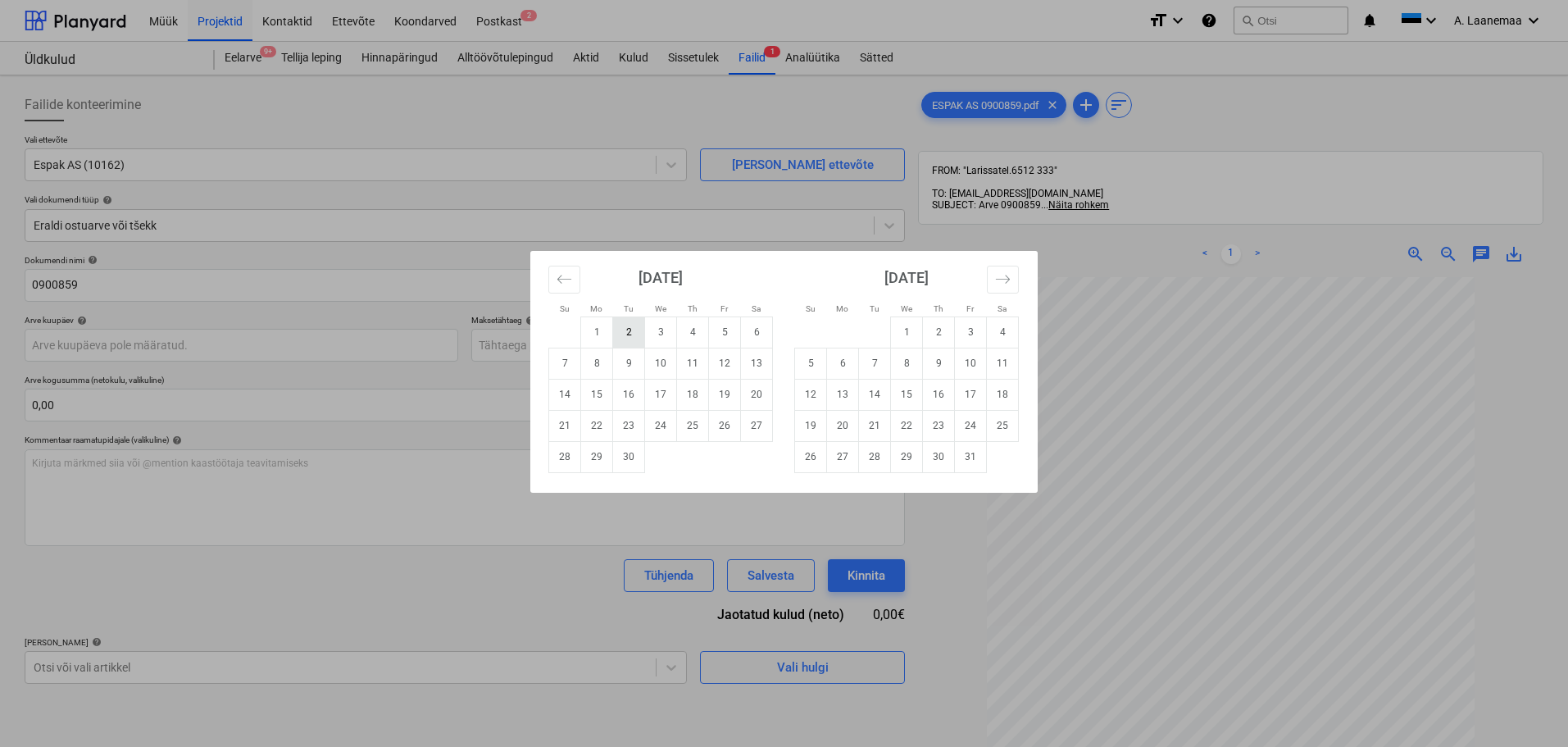
click at [625, 340] on td "2" at bounding box center [628, 332] width 32 height 31
type input "[DATE]"
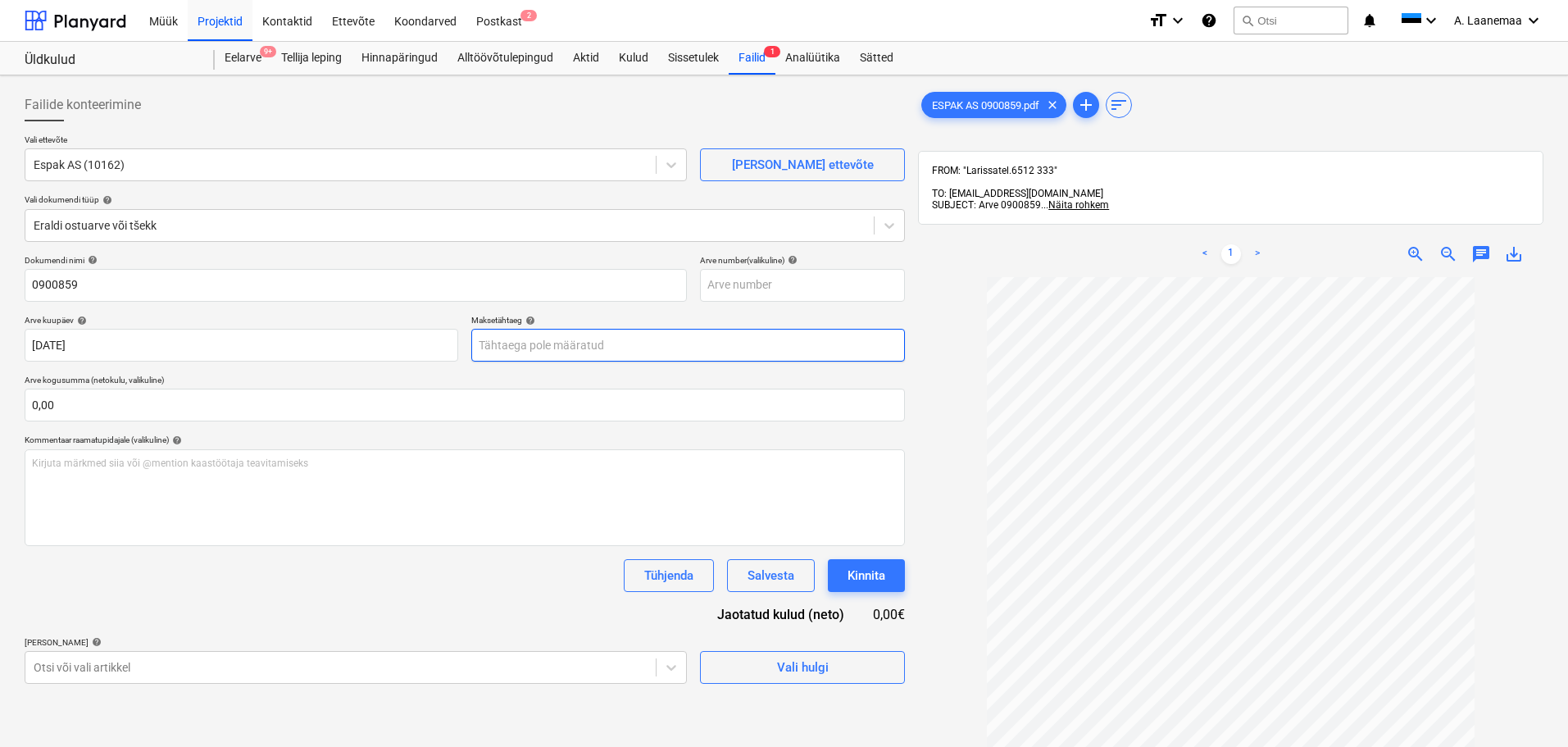
click at [578, 341] on body "Müük Projektid Kontaktid Ettevõte Koondarved Postkast 2 format_size keyboard_ar…" at bounding box center [784, 373] width 1568 height 747
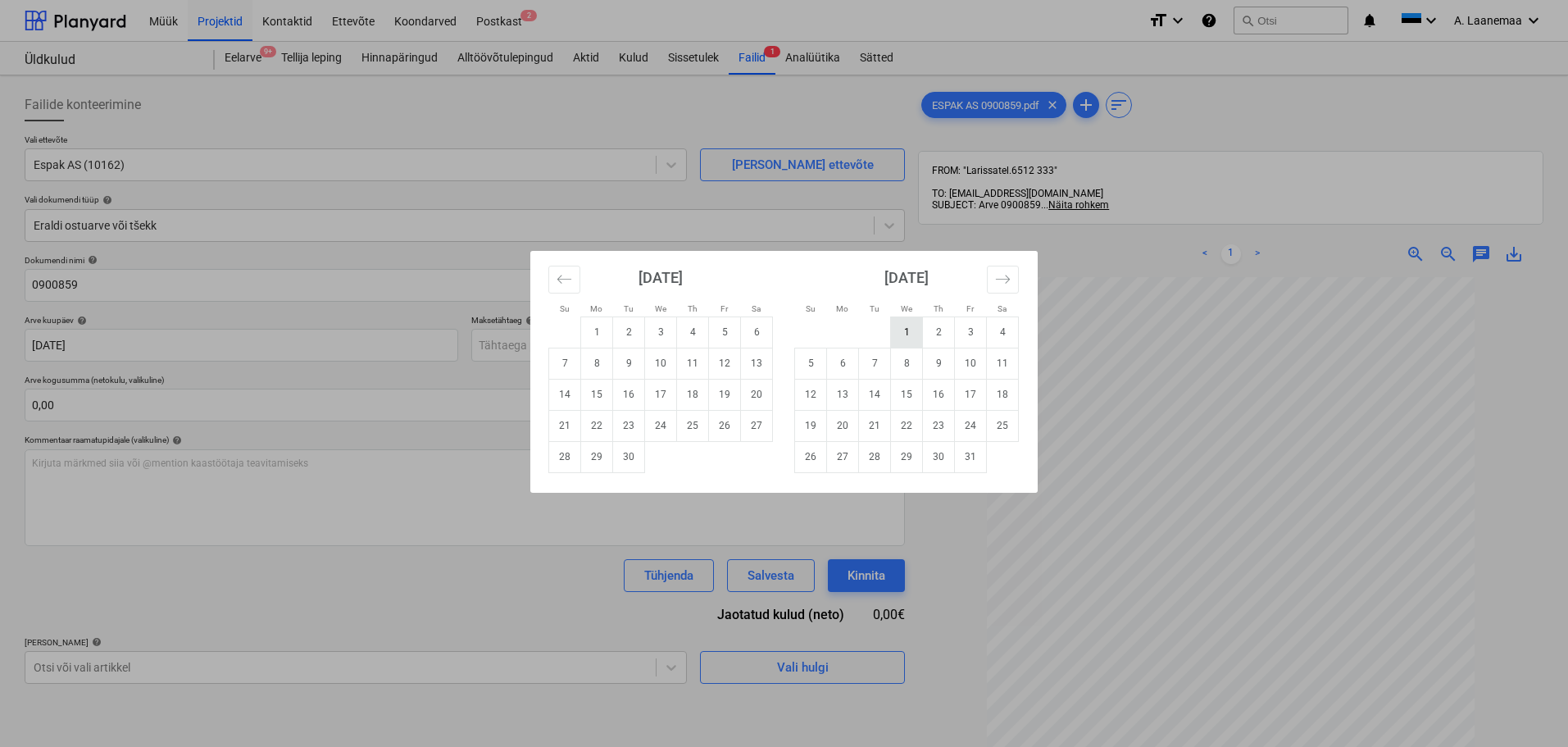
click at [910, 335] on td "1" at bounding box center [906, 332] width 32 height 31
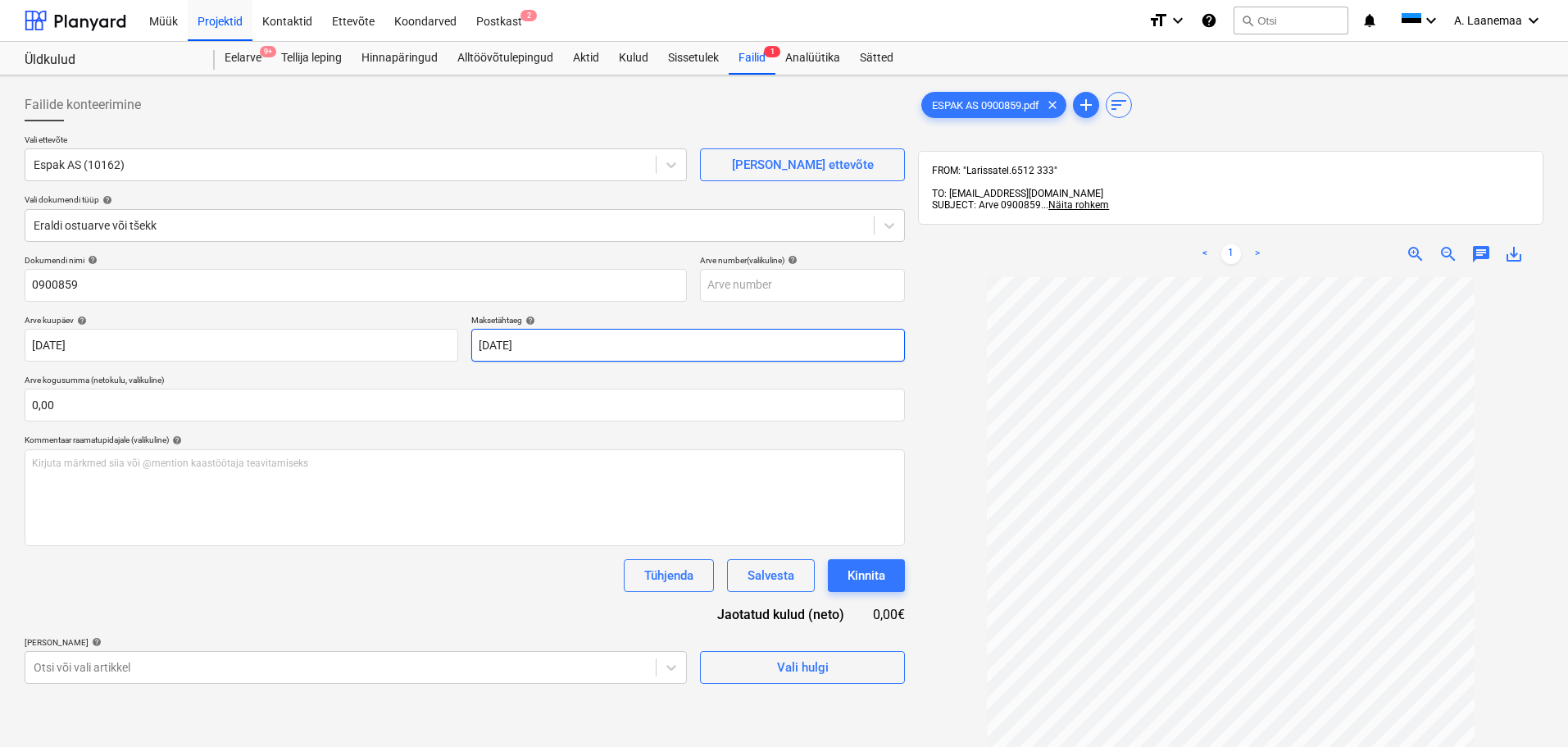
click at [633, 351] on body "Müük Projektid Kontaktid Ettevõte Koondarved Postkast 2 format_size keyboard_ar…" at bounding box center [784, 373] width 1568 height 747
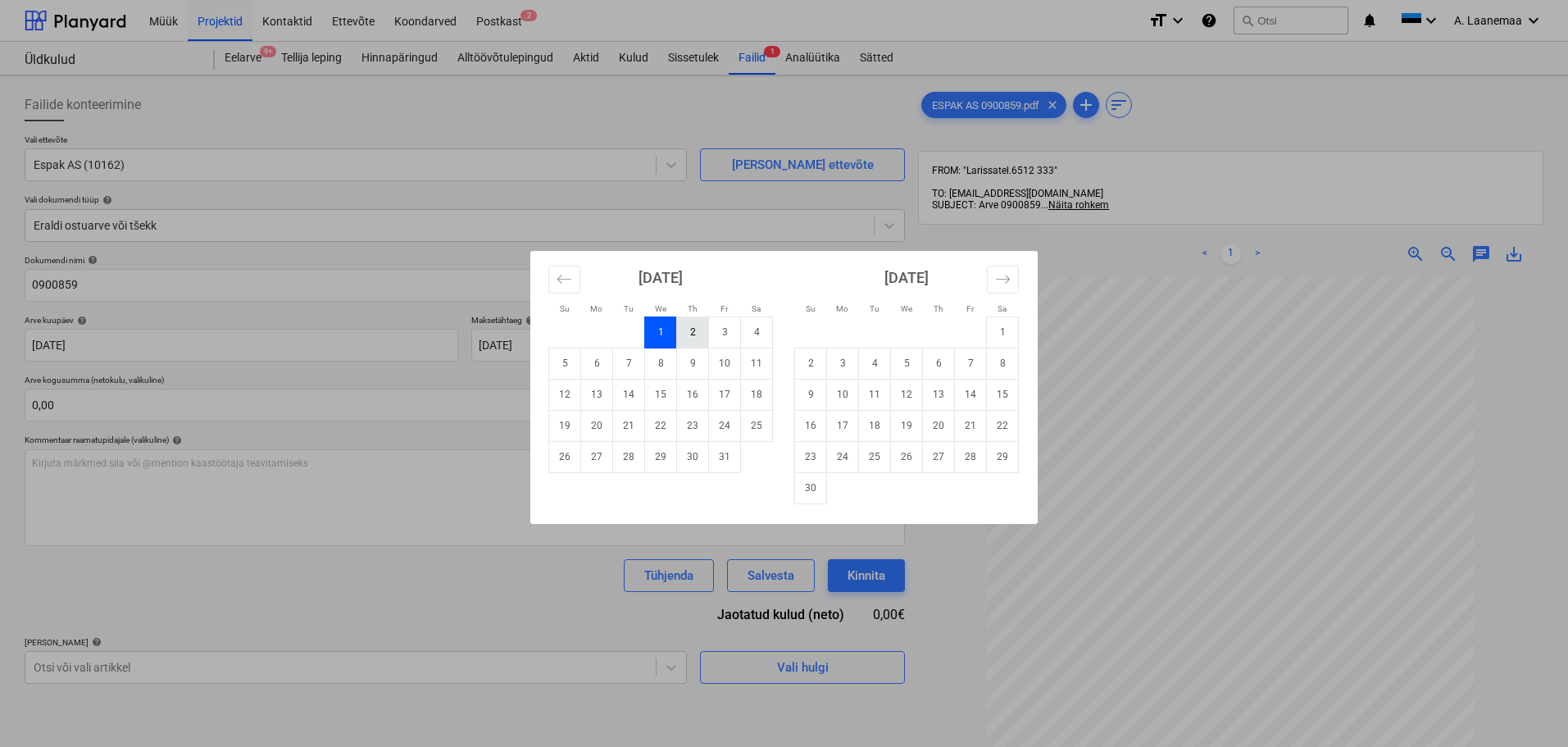
click at [700, 339] on td "2" at bounding box center [692, 332] width 32 height 31
type input "[DATE]"
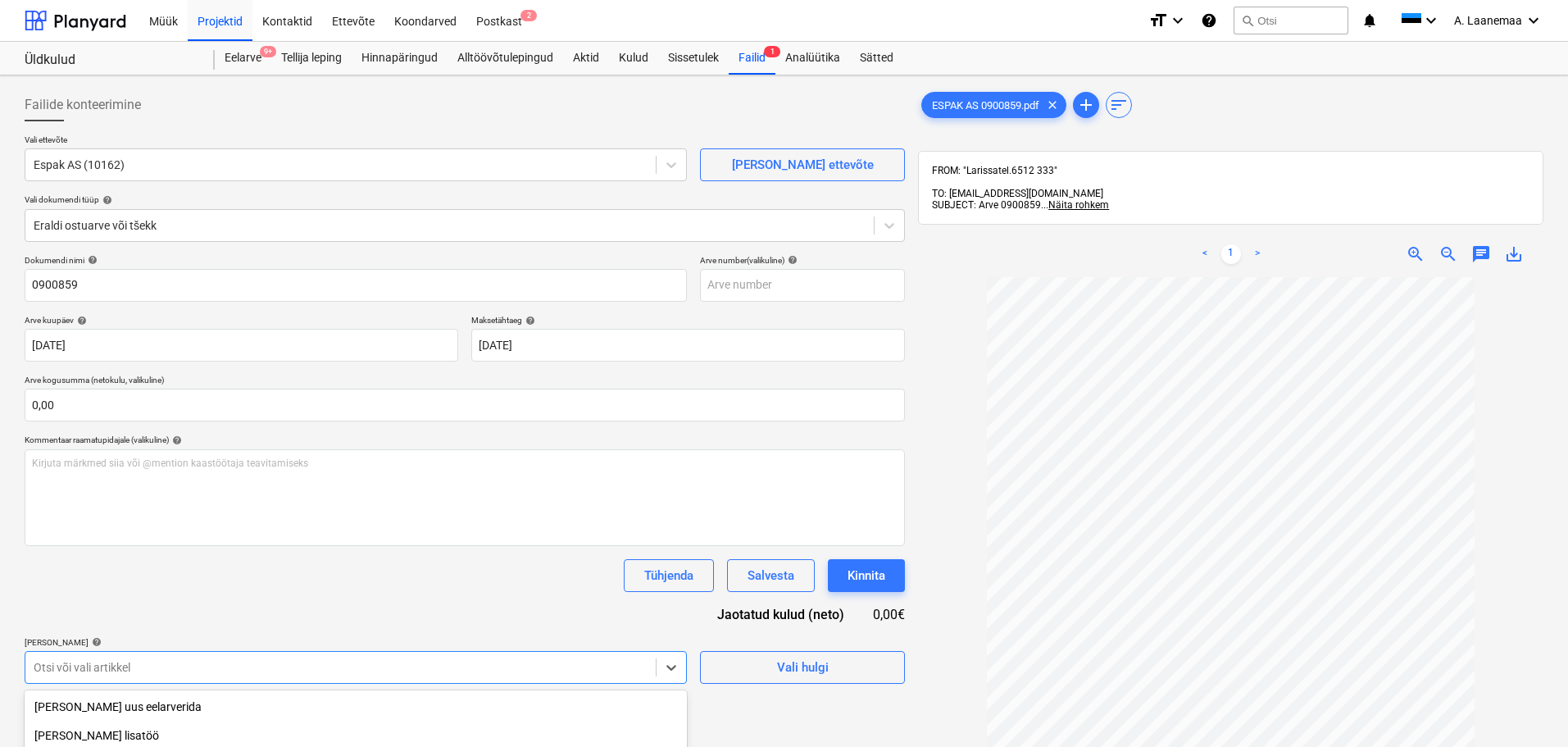
click at [114, 661] on body "Müük Projektid Kontaktid Ettevõte Koondarved Postkast 2 format_size keyboard_ar…" at bounding box center [784, 373] width 1568 height 747
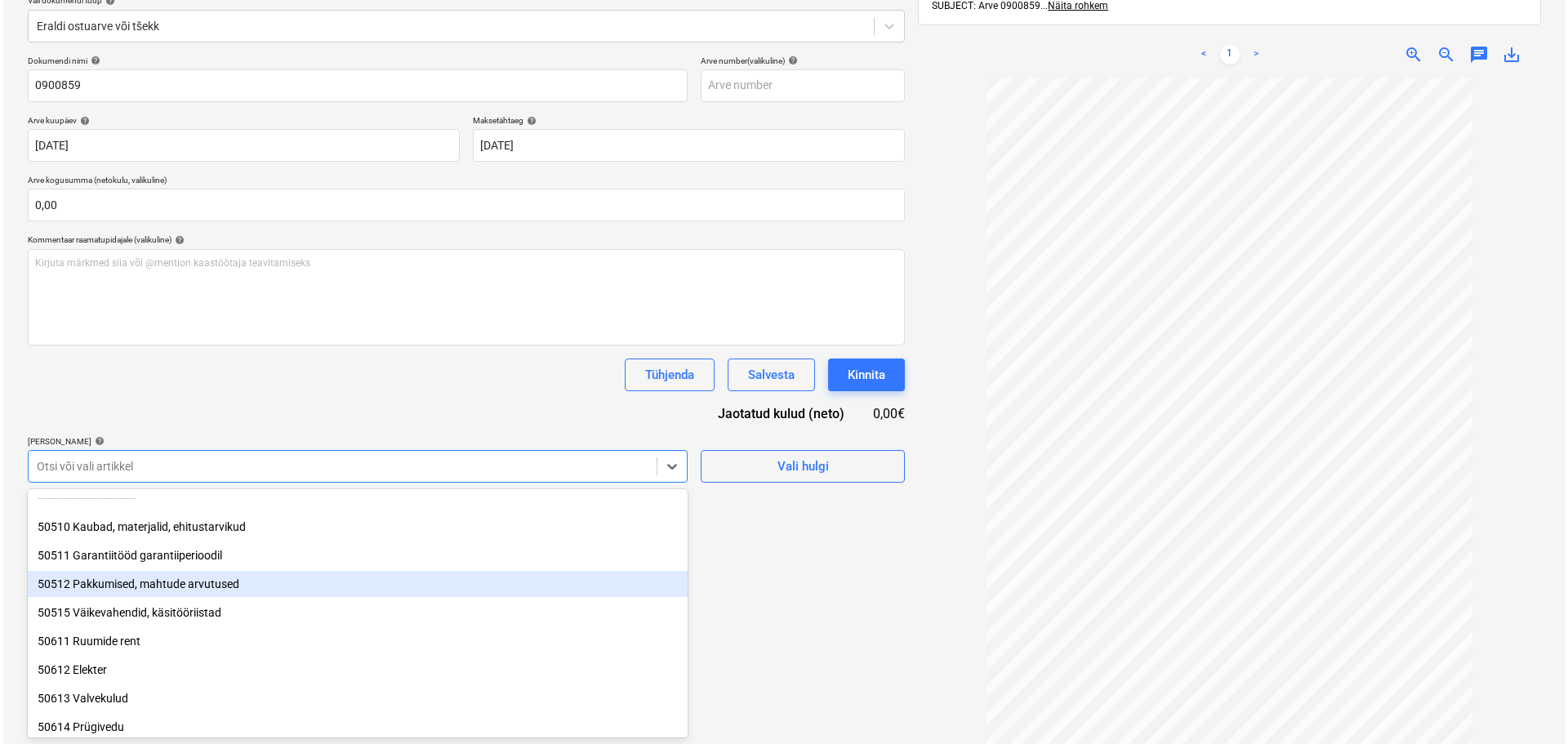
scroll to position [163, 0]
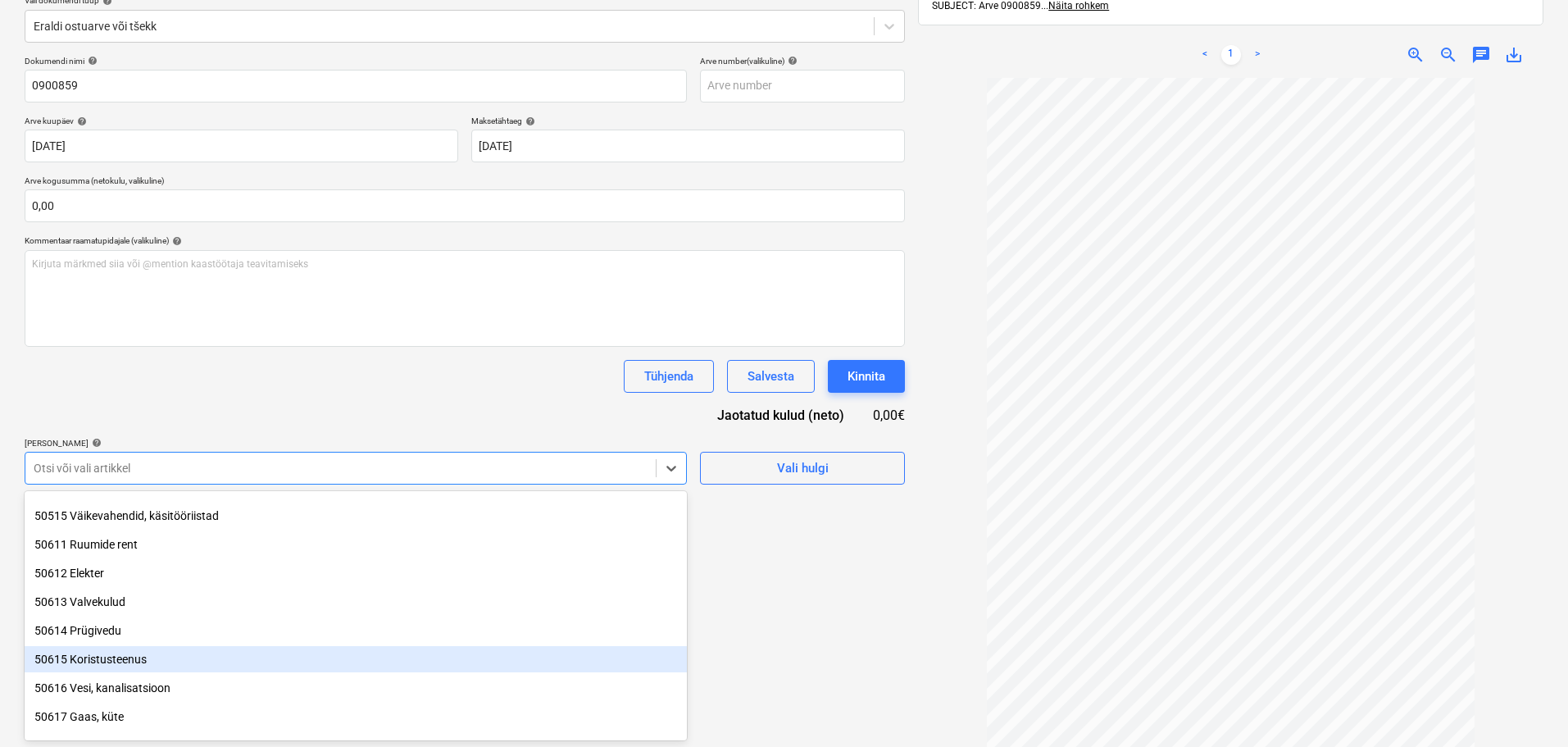
click at [114, 661] on div "50615 Koristusteenus" at bounding box center [356, 658] width 662 height 26
click at [737, 642] on div "Failide konteerimine Vali ettevõte Espak AS (10162) [PERSON_NAME] uus ettevõte …" at bounding box center [465, 333] width 893 height 902
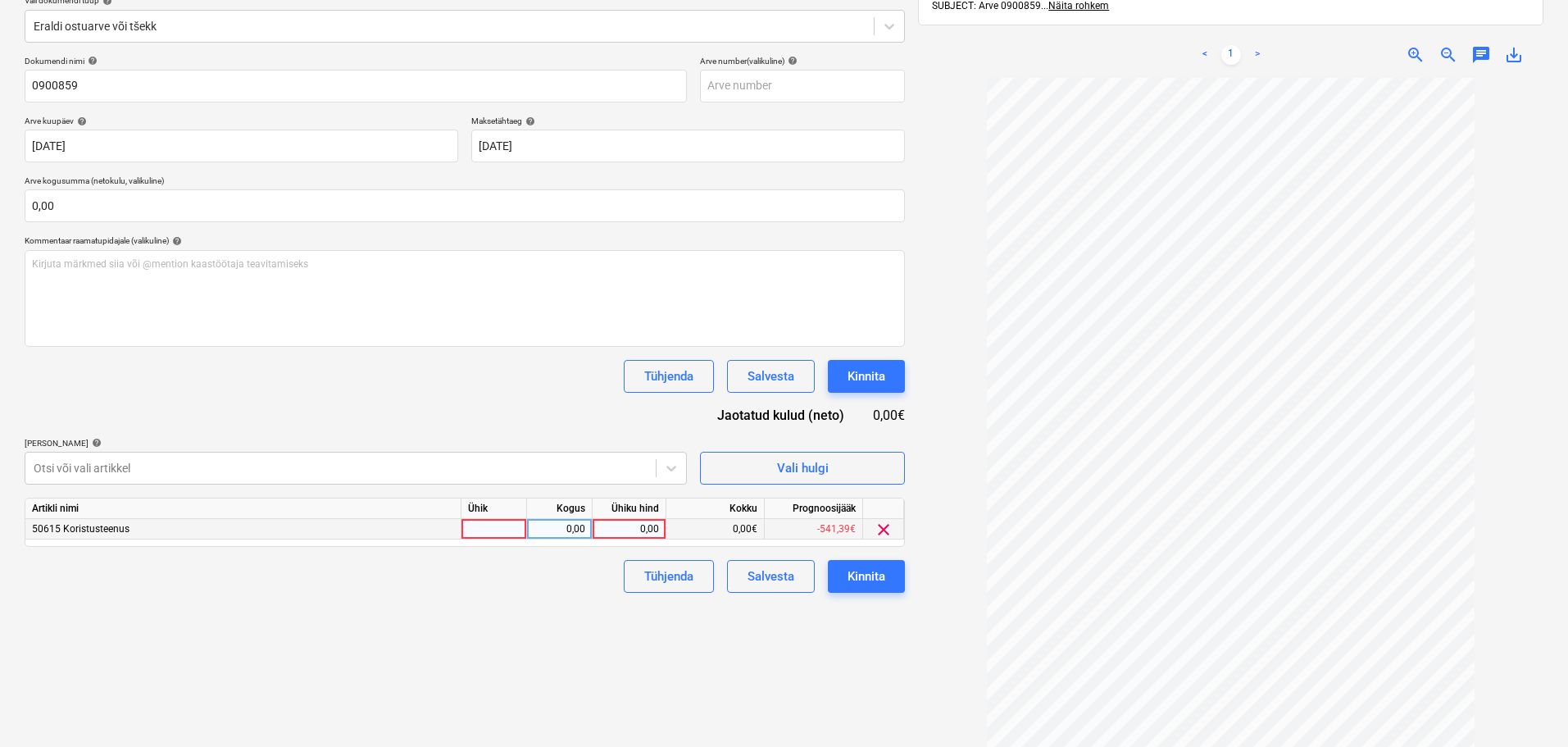
click at [638, 529] on div "0,00" at bounding box center [629, 528] width 60 height 20
type input "31,45"
click at [863, 571] on div "Kinnita" at bounding box center [865, 576] width 38 height 21
